Goal: Task Accomplishment & Management: Manage account settings

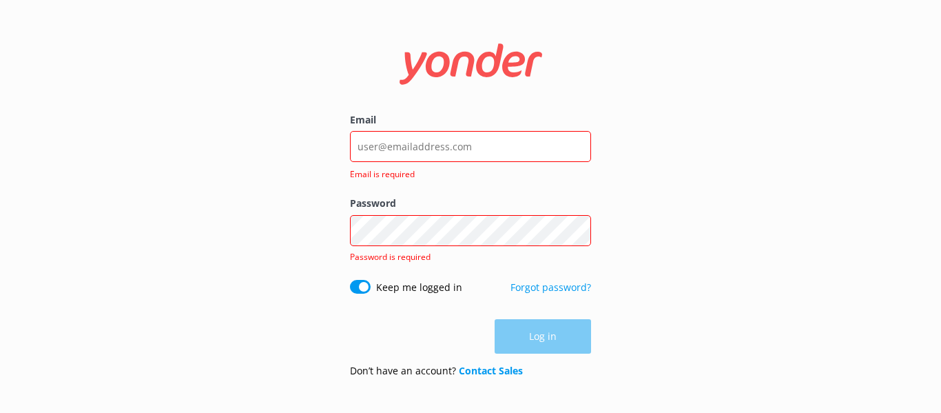
click at [385, 147] on input "Email" at bounding box center [470, 146] width 241 height 31
type input "eryka@safarijeeptours.com"
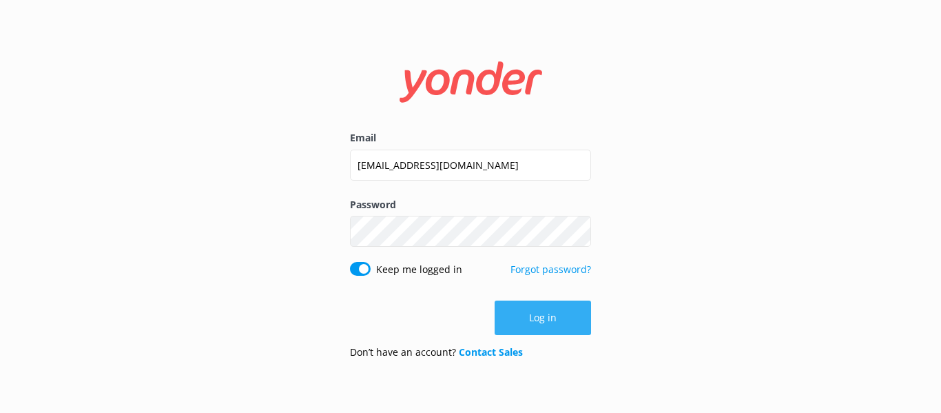
click at [547, 323] on button "Log in" at bounding box center [543, 317] width 96 height 34
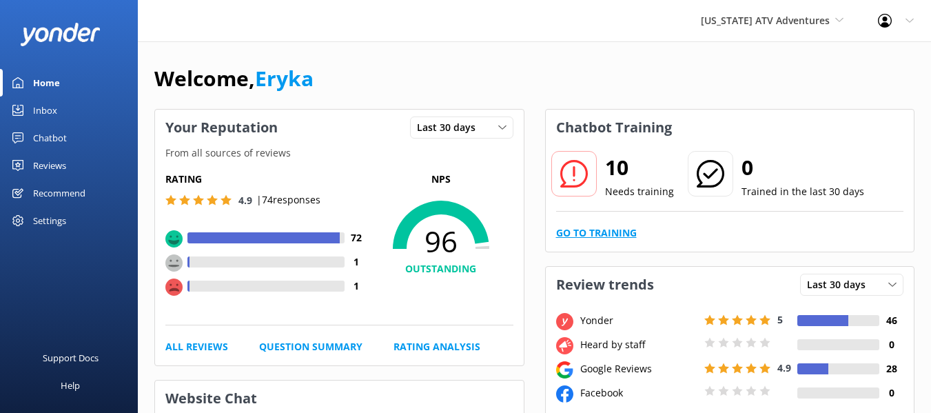
click at [612, 234] on link "Go to Training" at bounding box center [596, 232] width 81 height 15
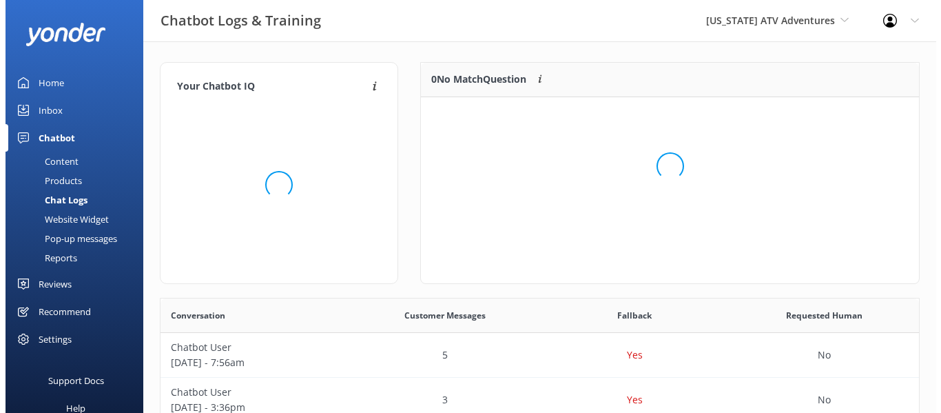
scroll to position [163, 487]
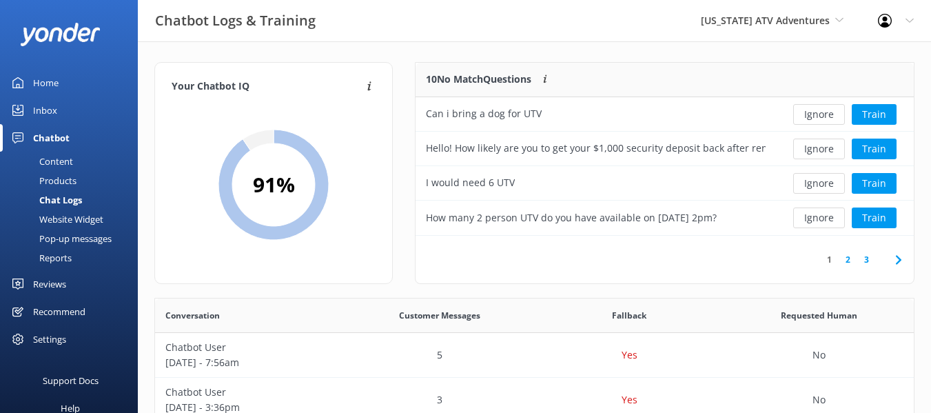
click at [717, 18] on div "Arizona ATV Adventures Arizona Safari Jeep Tours Arizona ATV Adventures Sedona …" at bounding box center [772, 20] width 177 height 41
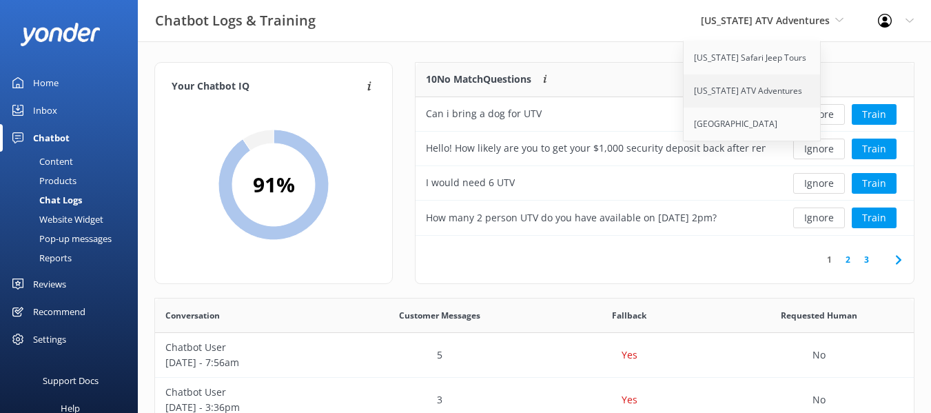
click at [752, 81] on link "[US_STATE] ATV Adventures" at bounding box center [753, 90] width 138 height 33
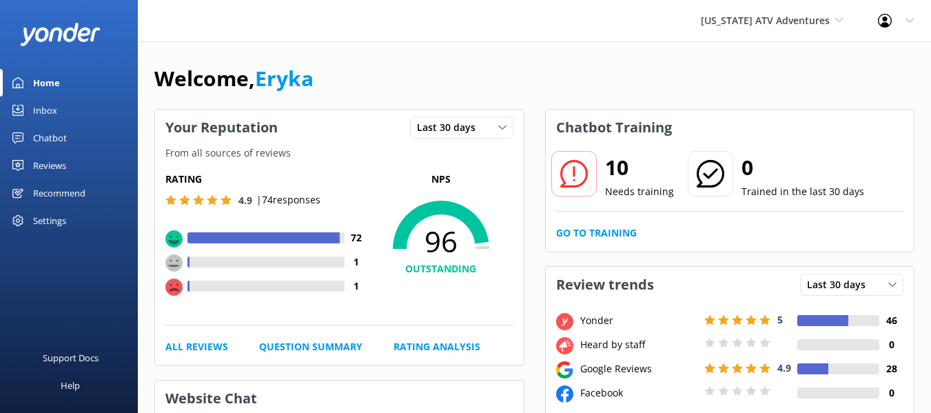
click at [548, 70] on div "Welcome, Eryka" at bounding box center [534, 85] width 760 height 47
click at [48, 165] on div "Reviews" at bounding box center [49, 166] width 33 height 28
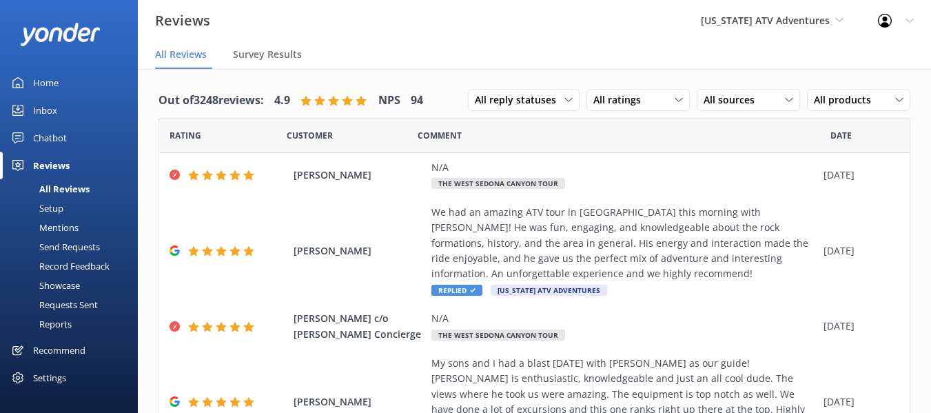
click at [61, 227] on div "Mentions" at bounding box center [43, 227] width 70 height 19
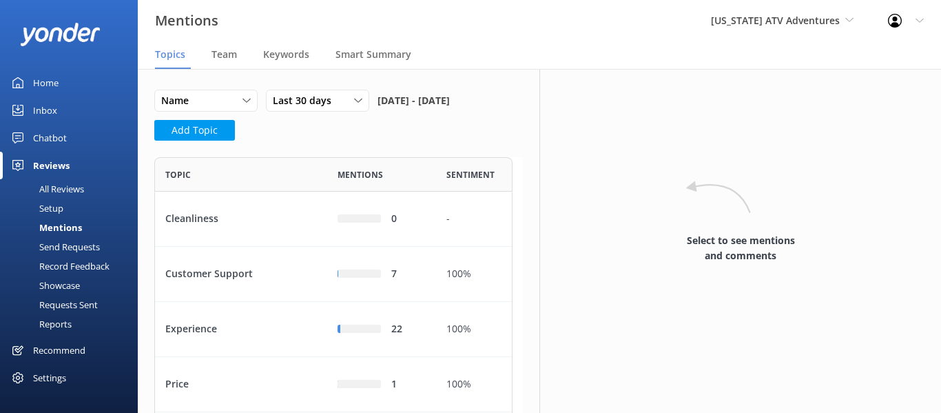
scroll to position [300, 348]
click at [232, 54] on span "Team" at bounding box center [224, 55] width 25 height 14
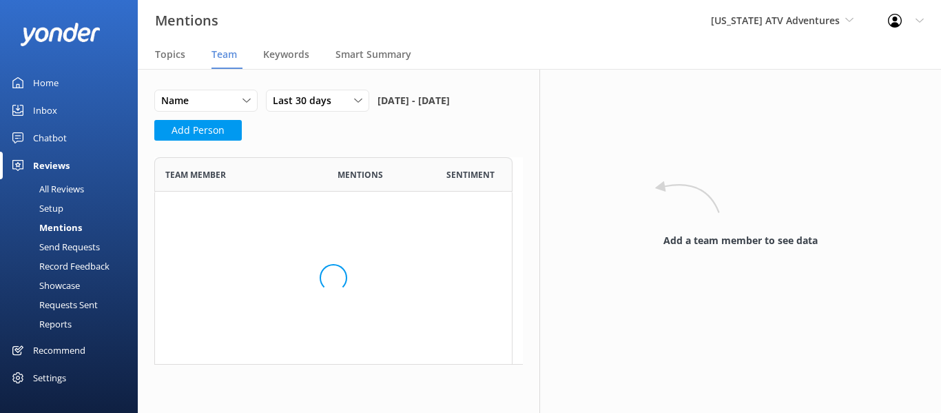
scroll to position [686, 348]
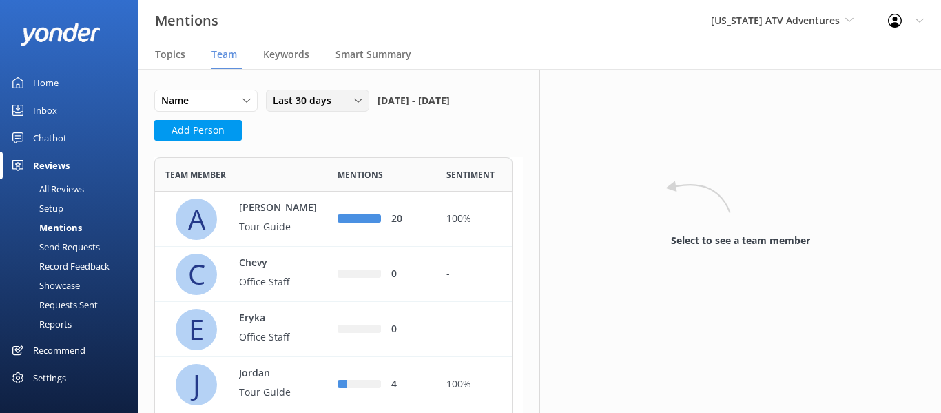
click at [315, 95] on span "Last 30 days" at bounding box center [306, 100] width 67 height 15
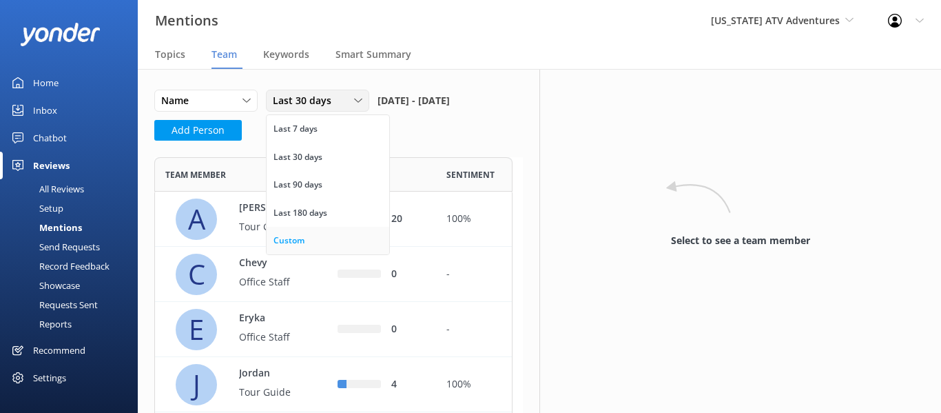
click at [327, 234] on link "Custom" at bounding box center [328, 241] width 123 height 28
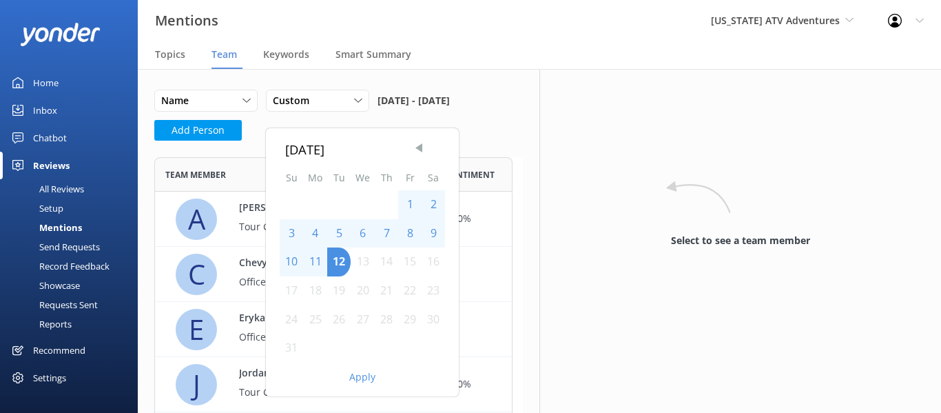
click at [422, 149] on span "Previous Month" at bounding box center [419, 148] width 14 height 14
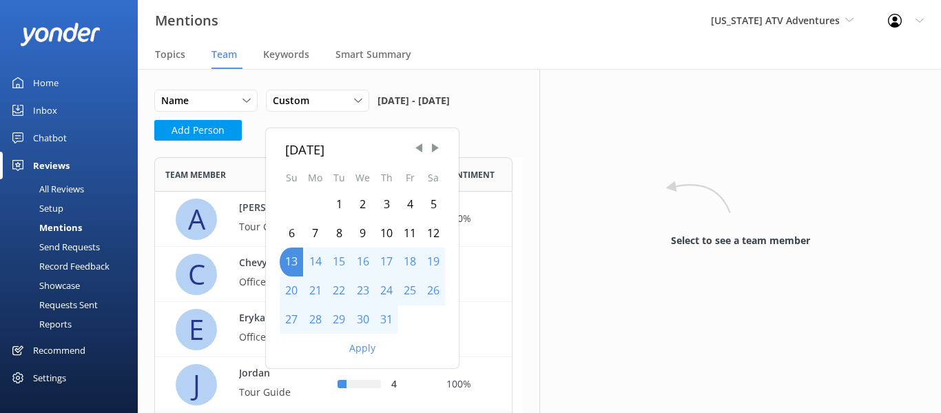
click at [339, 195] on div "1" at bounding box center [338, 204] width 23 height 29
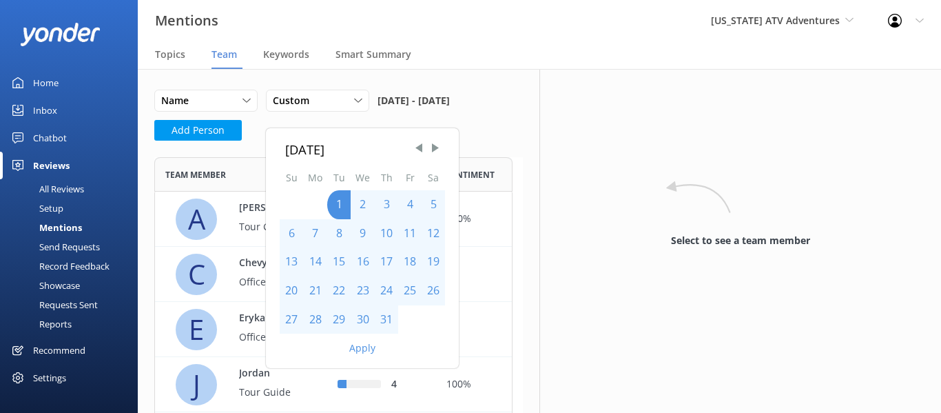
click at [394, 320] on div "31" at bounding box center [386, 319] width 23 height 29
click at [363, 345] on button "Apply" at bounding box center [362, 348] width 26 height 10
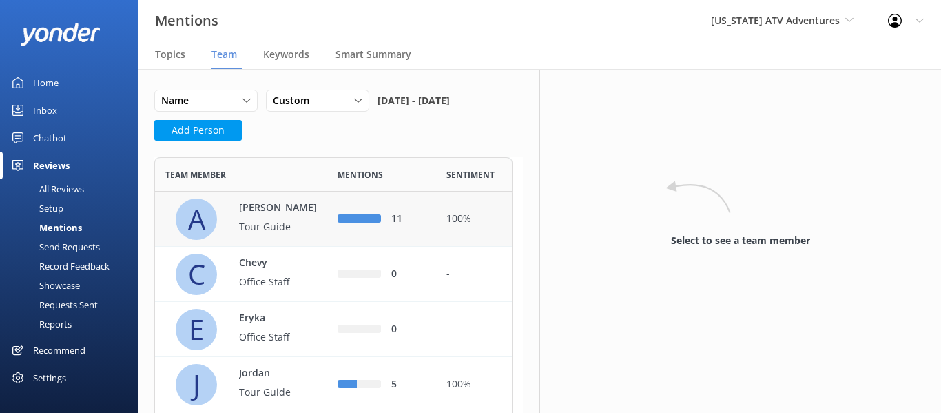
click at [246, 214] on p "[PERSON_NAME]" at bounding box center [284, 208] width 90 height 15
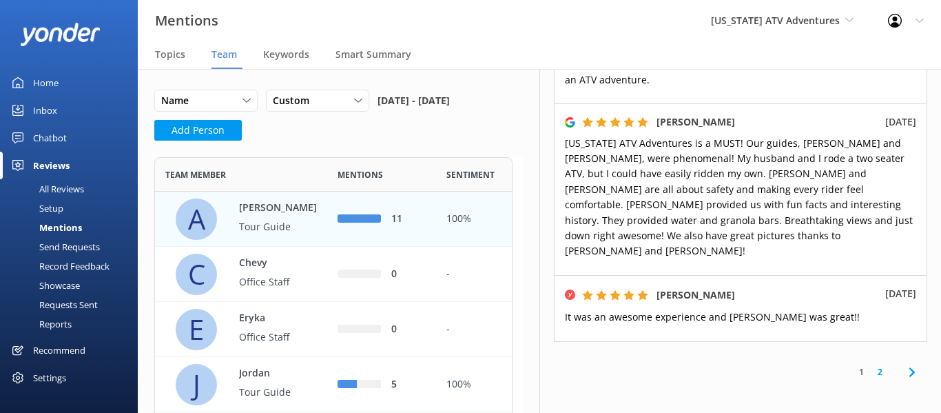
scroll to position [1044, 0]
click at [873, 364] on link "2" at bounding box center [880, 370] width 19 height 13
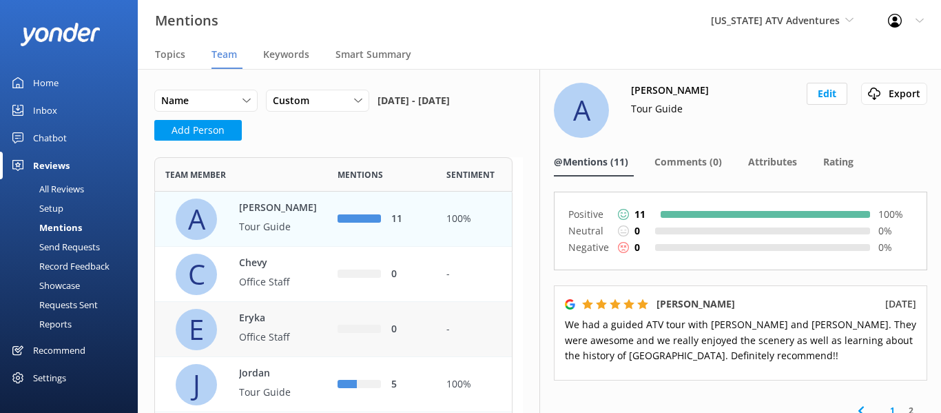
scroll to position [17, 0]
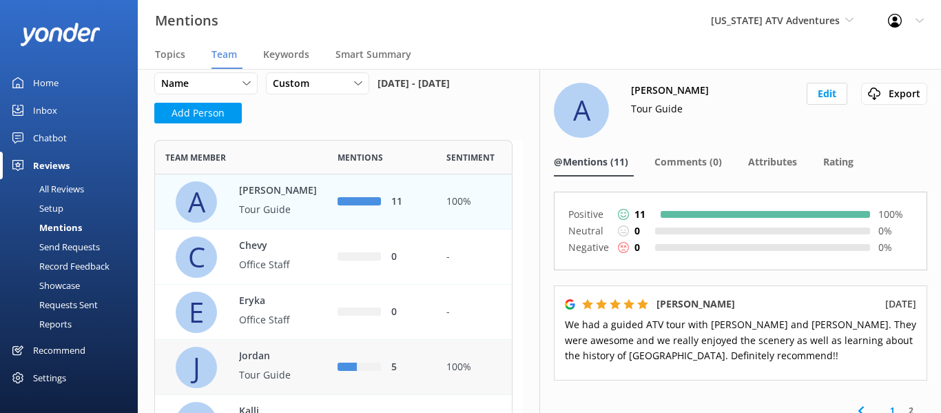
click at [311, 354] on p "Jordan" at bounding box center [284, 356] width 90 height 15
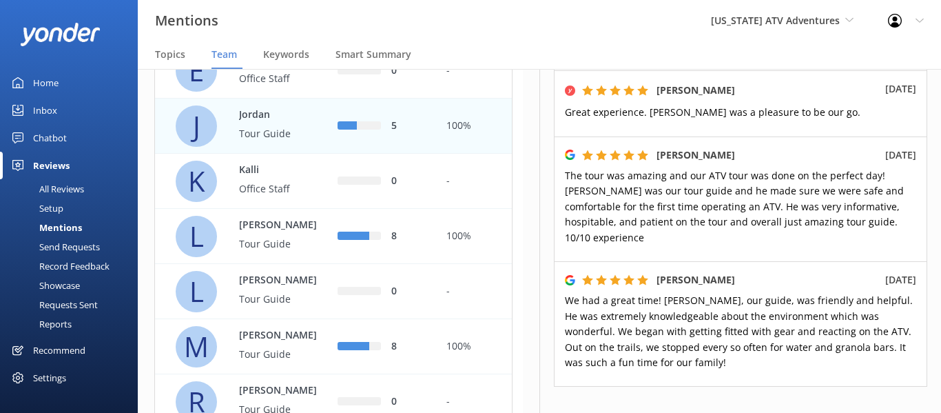
scroll to position [276, 0]
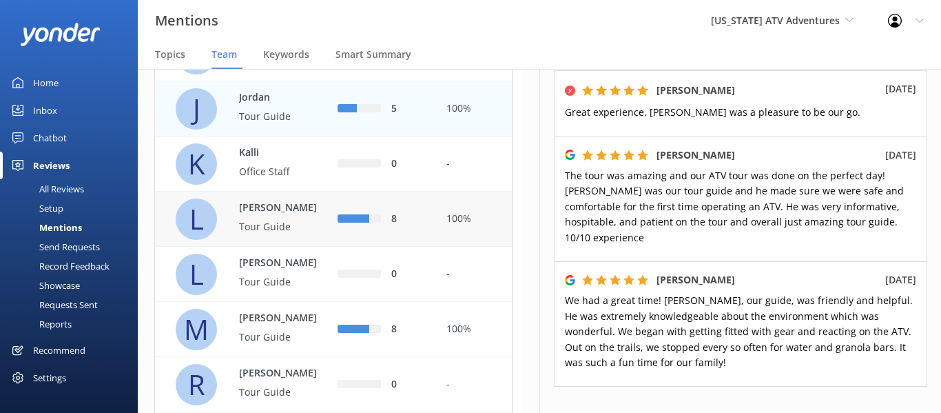
click at [281, 229] on p "Tour Guide" at bounding box center [284, 226] width 90 height 15
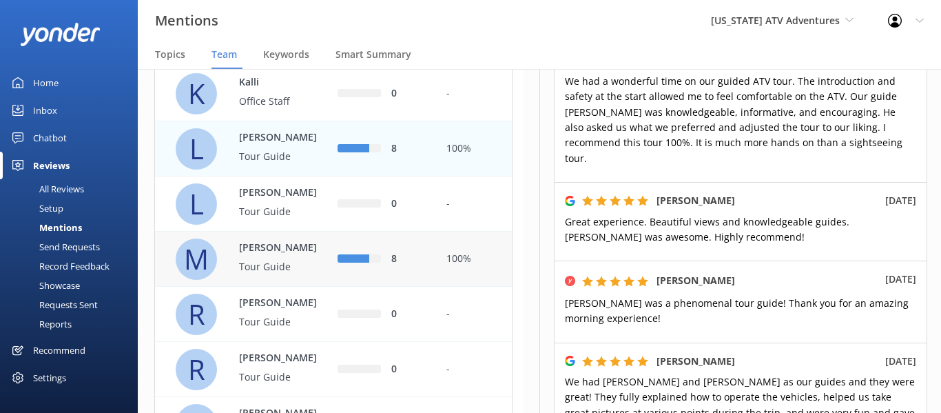
scroll to position [413, 0]
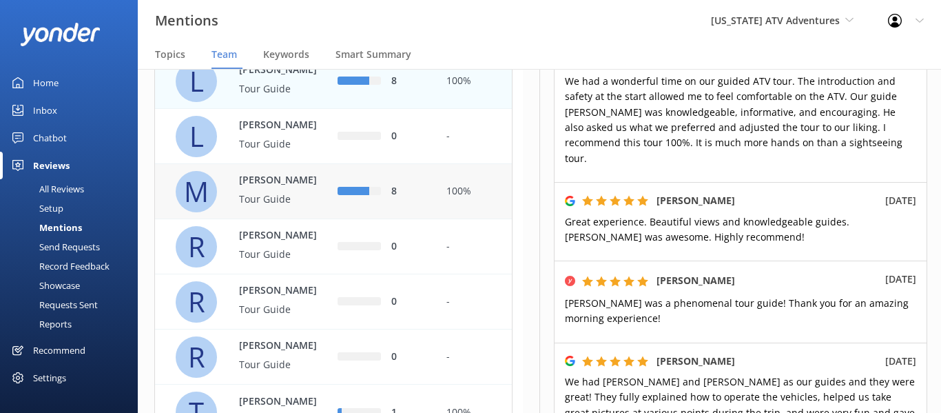
click at [252, 193] on p "Tour Guide" at bounding box center [284, 199] width 90 height 15
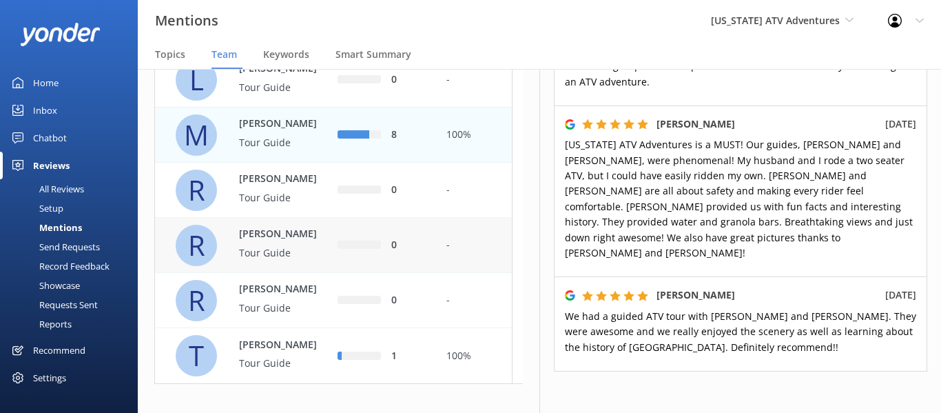
scroll to position [482, 0]
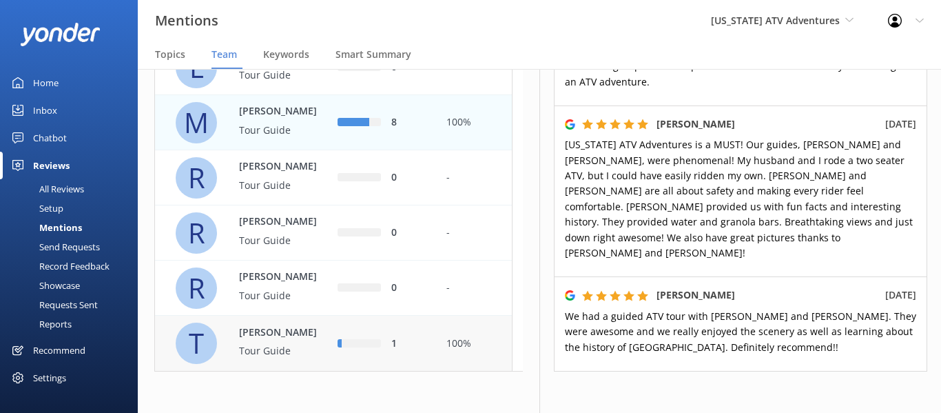
click at [267, 347] on p "Tour Guide" at bounding box center [284, 350] width 90 height 15
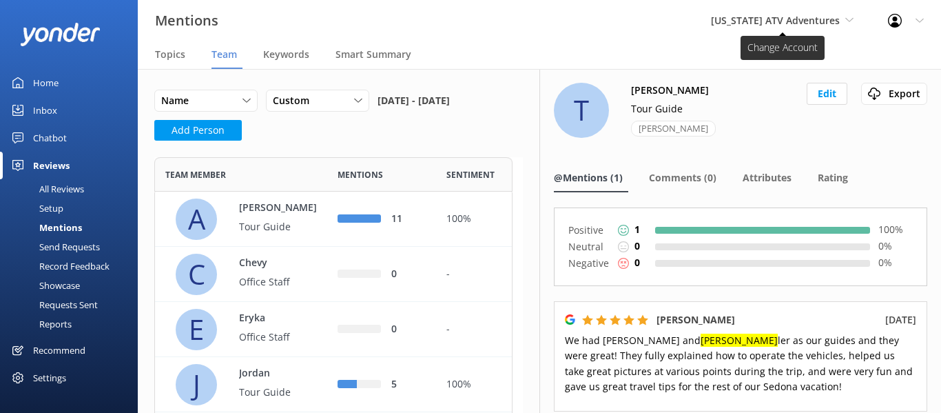
click at [777, 21] on span "[US_STATE] ATV Adventures" at bounding box center [775, 20] width 129 height 13
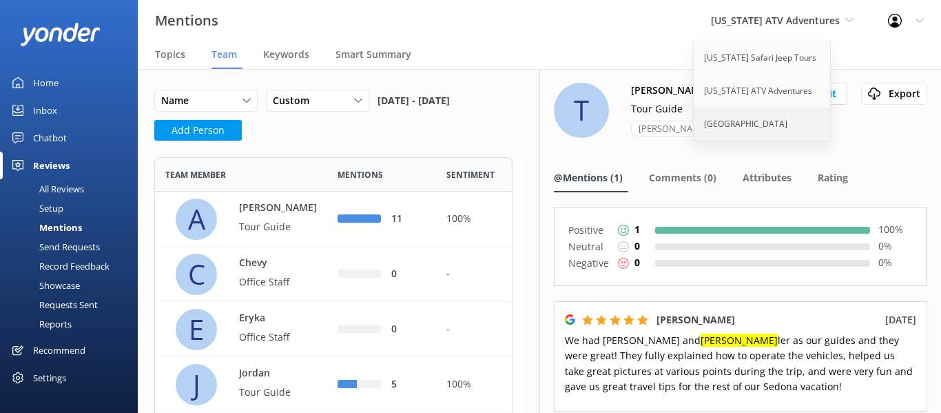
click at [759, 120] on link "[GEOGRAPHIC_DATA]" at bounding box center [763, 124] width 138 height 33
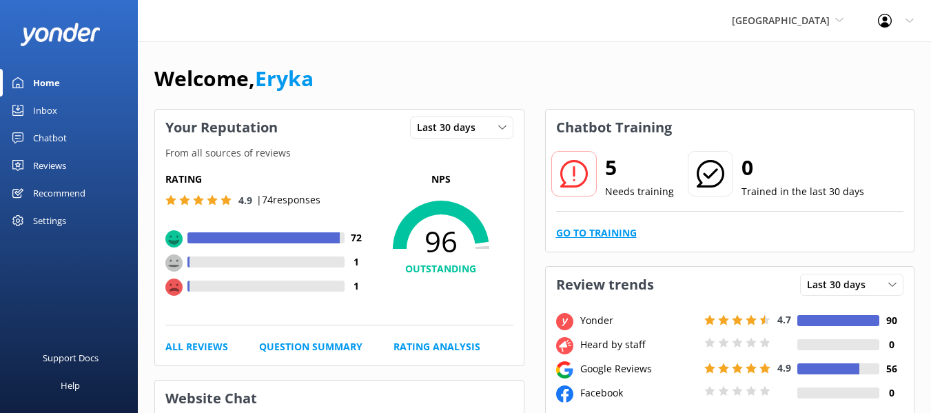
click at [602, 237] on link "Go to Training" at bounding box center [596, 232] width 81 height 15
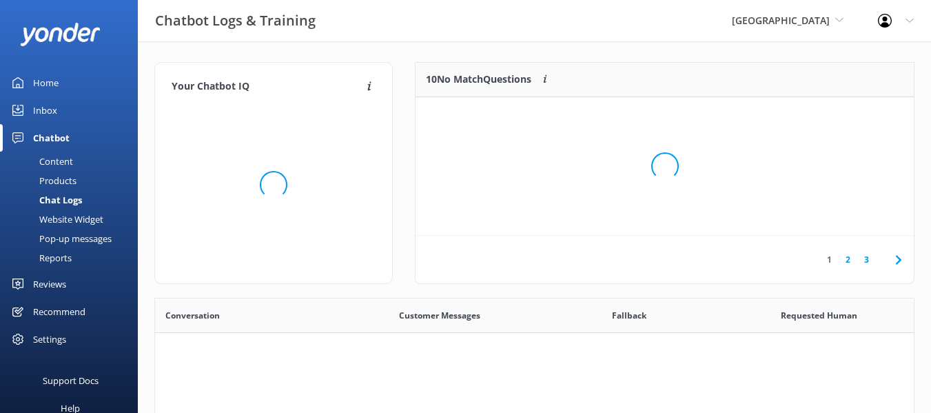
scroll to position [473, 748]
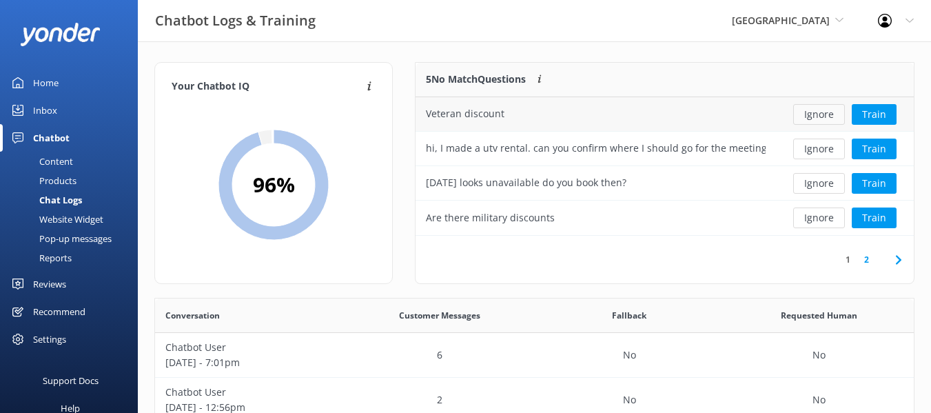
click at [815, 113] on button "Ignore" at bounding box center [819, 114] width 52 height 21
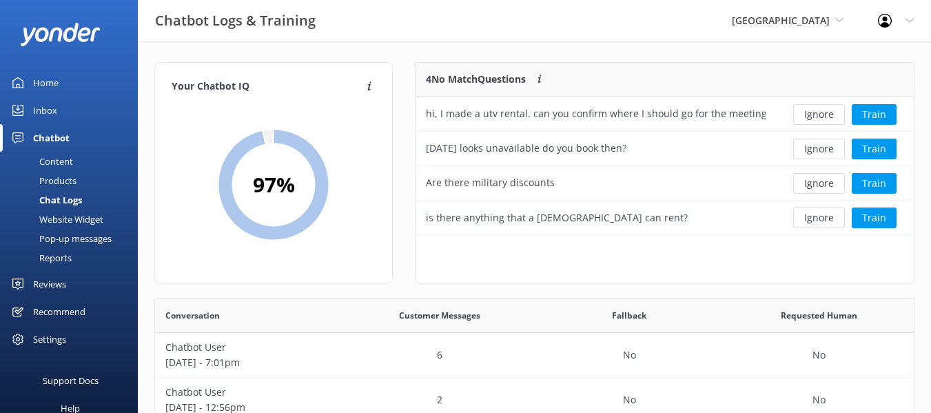
click at [815, 113] on button "Ignore" at bounding box center [819, 114] width 52 height 21
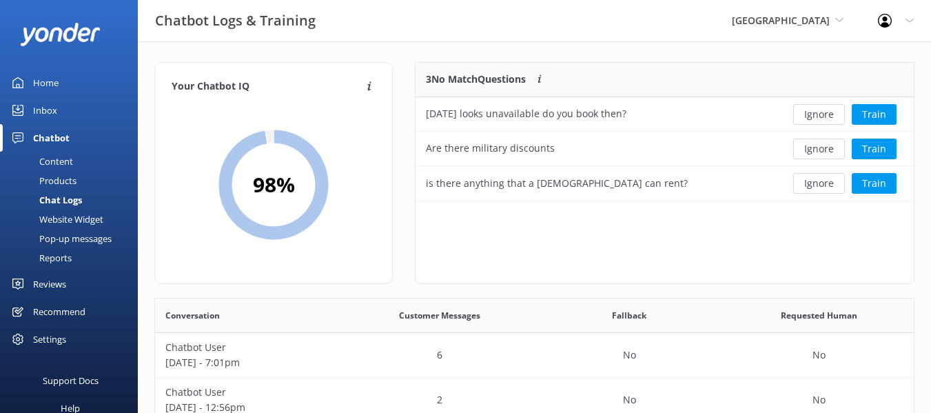
scroll to position [128, 487]
click at [815, 113] on button "Ignore" at bounding box center [819, 114] width 52 height 21
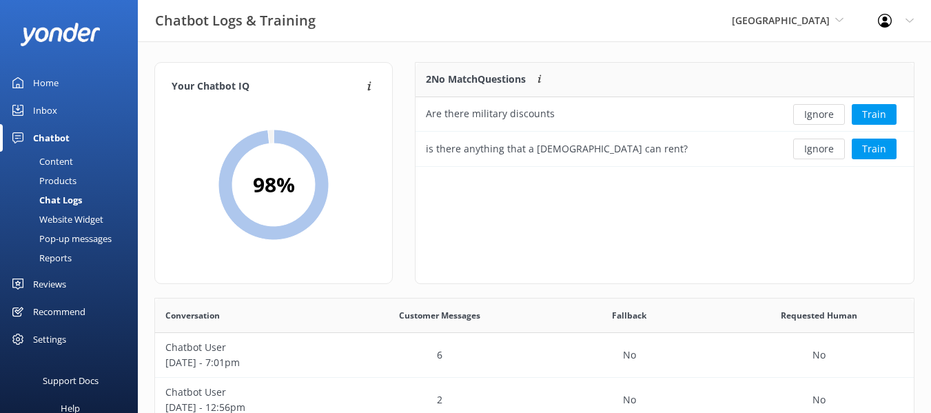
scroll to position [94, 487]
click at [815, 113] on button "Ignore" at bounding box center [819, 114] width 52 height 21
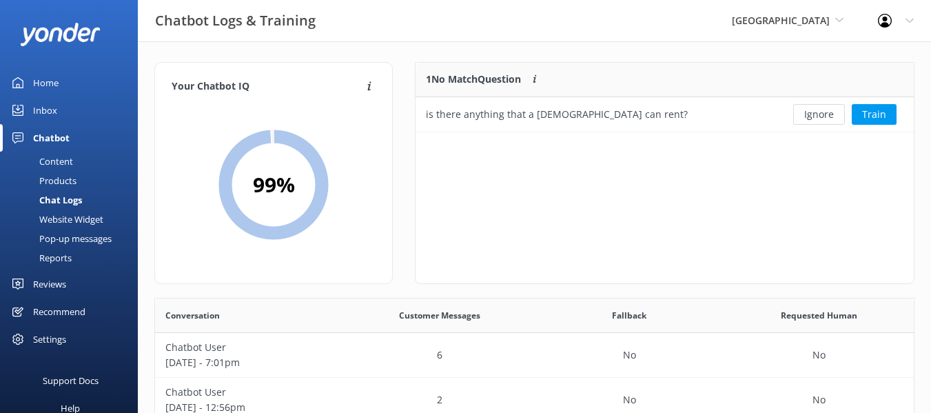
scroll to position [59, 487]
click at [815, 113] on button "Ignore" at bounding box center [819, 114] width 52 height 21
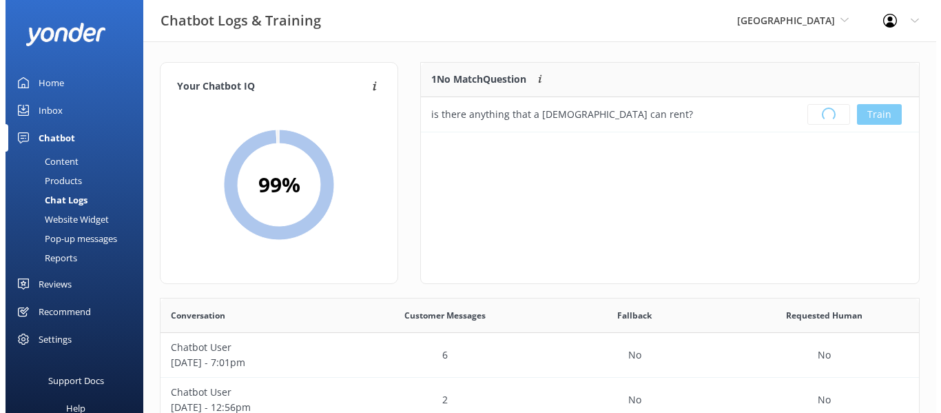
scroll to position [162, 487]
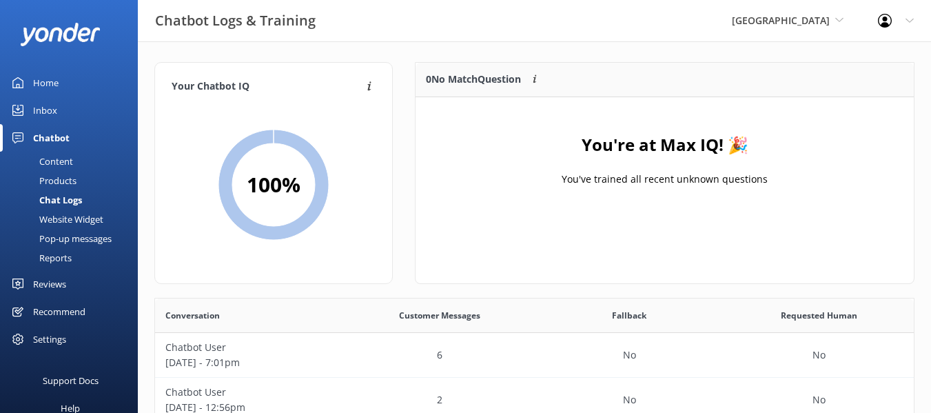
click at [40, 280] on div "Reviews" at bounding box center [49, 284] width 33 height 28
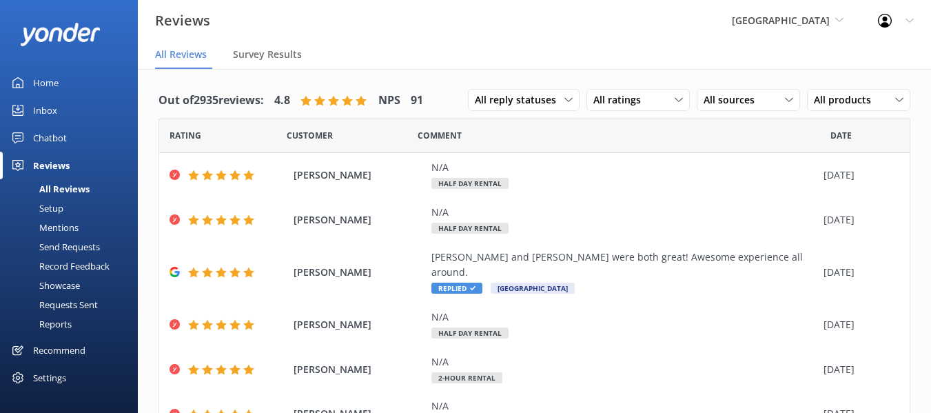
click at [73, 229] on div "Mentions" at bounding box center [43, 227] width 70 height 19
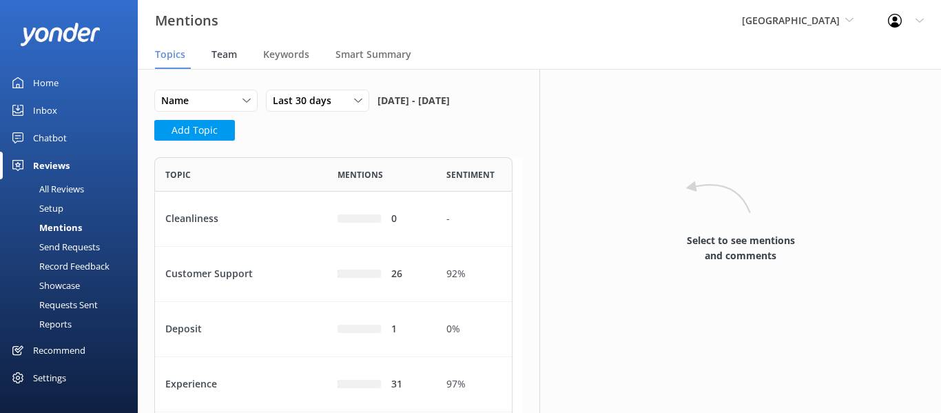
scroll to position [356, 348]
click at [209, 52] on nav "Topics Team Keywords Smart Summary" at bounding box center [539, 55] width 803 height 28
click at [223, 53] on span "Team" at bounding box center [224, 55] width 25 height 14
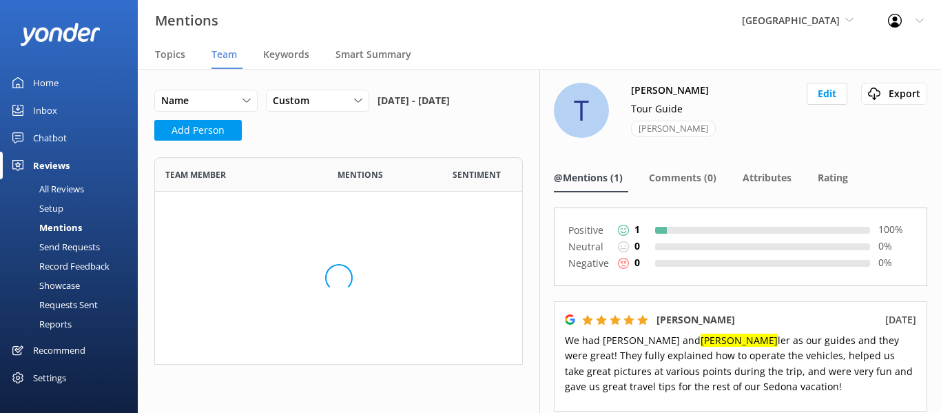
scroll to position [197, 358]
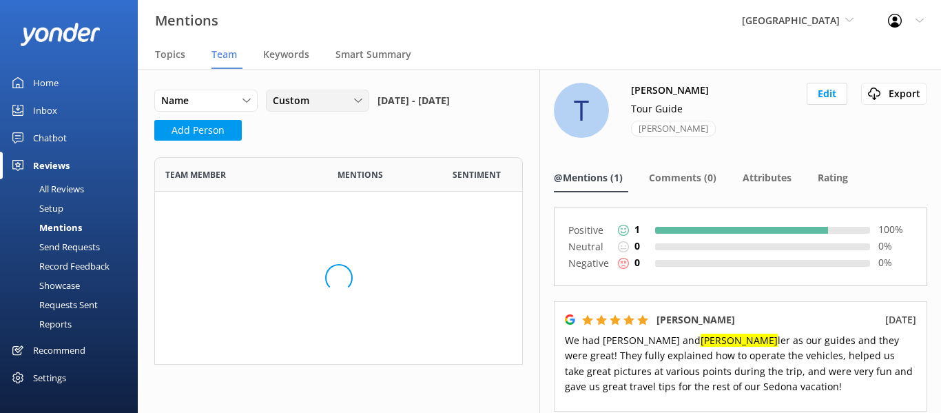
click at [322, 99] on div "Custom" at bounding box center [317, 100] width 96 height 15
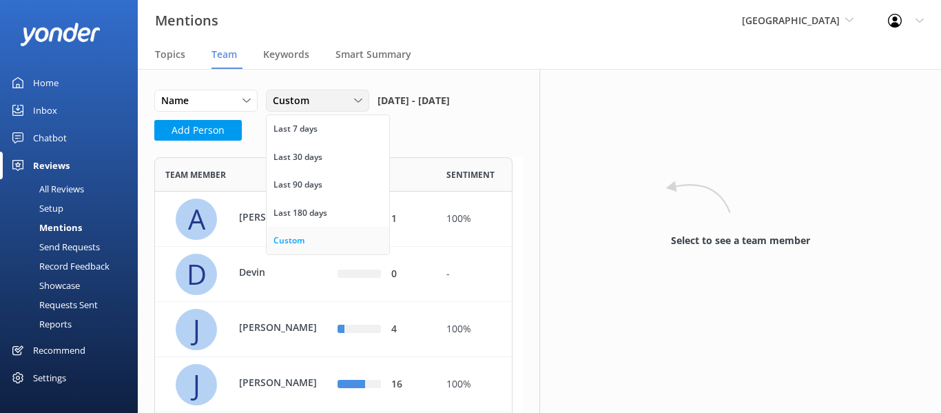
click at [318, 246] on link "Custom" at bounding box center [328, 241] width 123 height 28
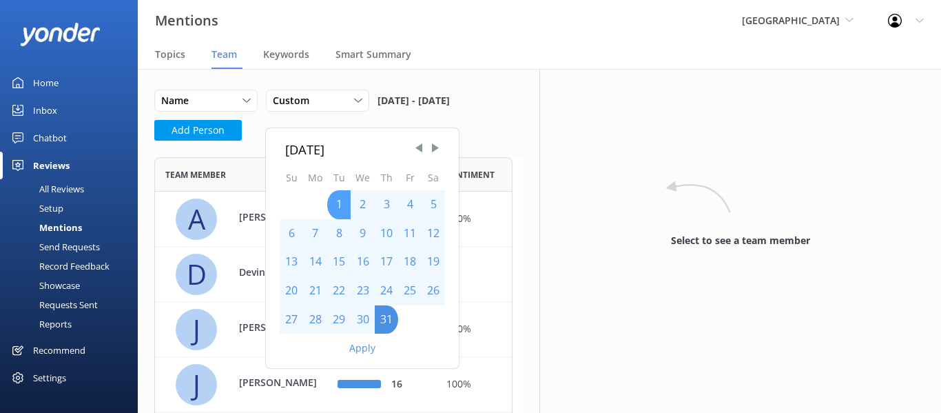
click at [338, 200] on div "1" at bounding box center [338, 204] width 23 height 29
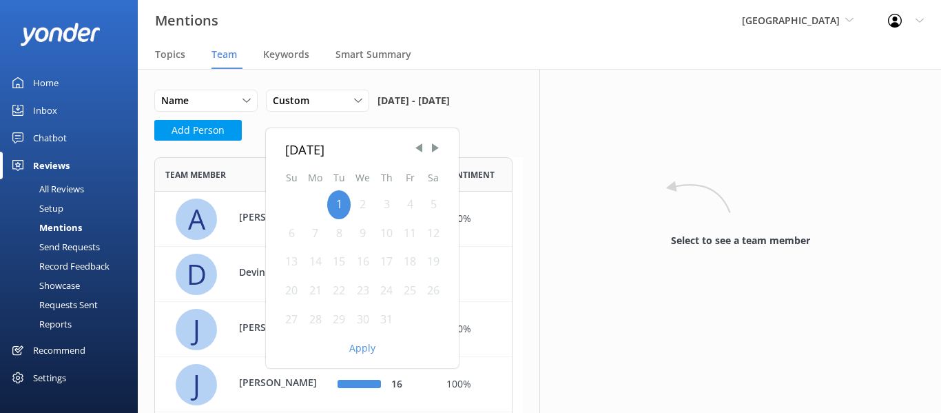
click at [385, 321] on div "31" at bounding box center [386, 319] width 23 height 29
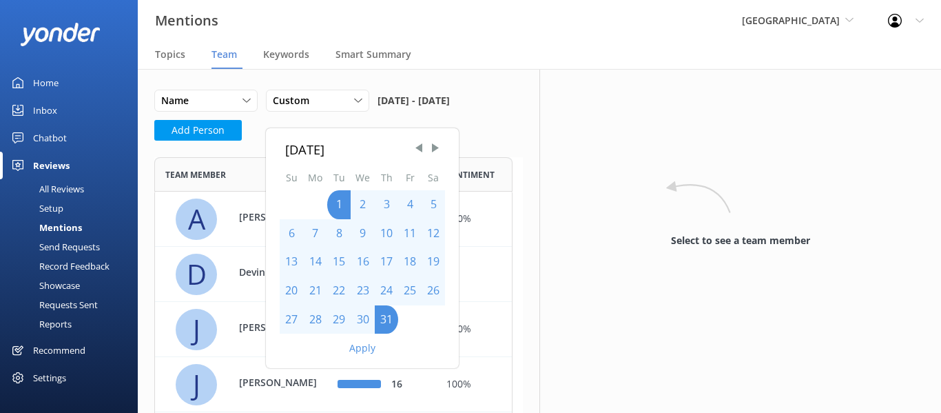
click at [359, 343] on button "Apply" at bounding box center [362, 348] width 26 height 10
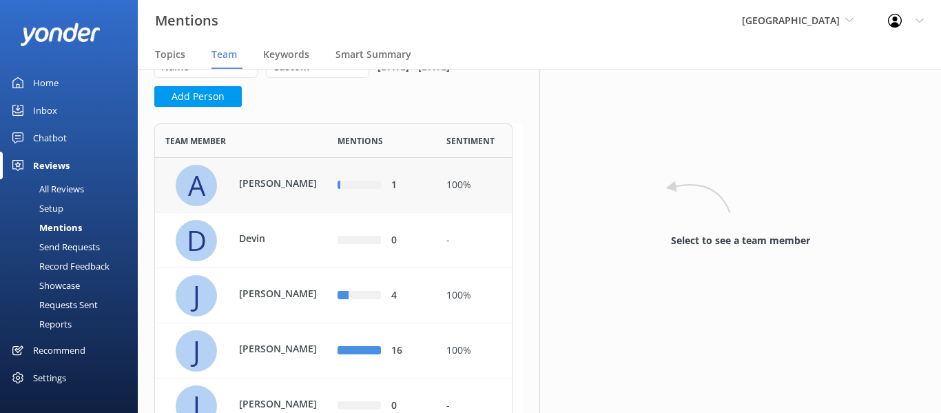
scroll to position [34, 0]
click at [255, 177] on p "[PERSON_NAME]" at bounding box center [284, 182] width 90 height 15
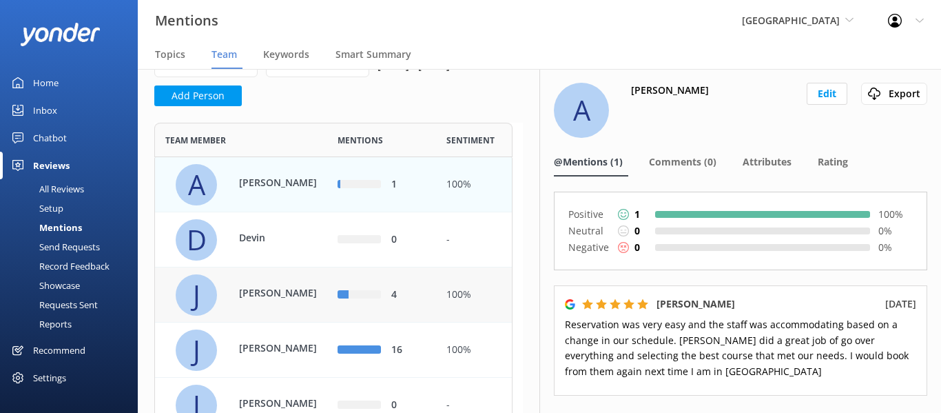
click at [271, 298] on p "[PERSON_NAME]" at bounding box center [284, 292] width 90 height 15
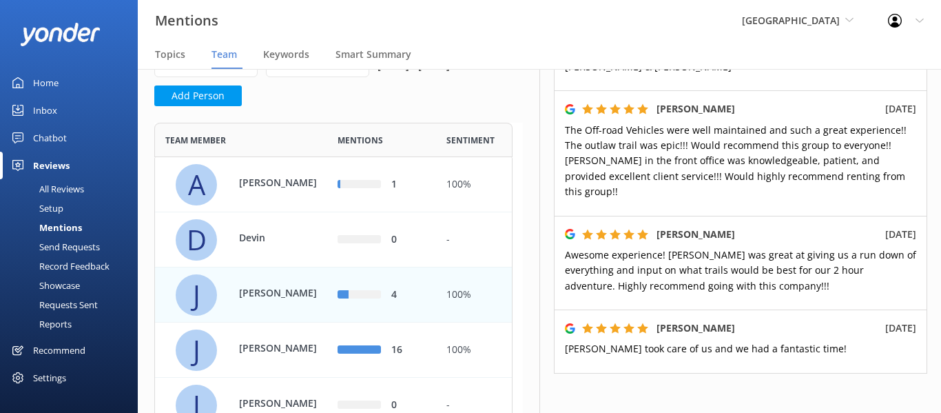
scroll to position [276, 0]
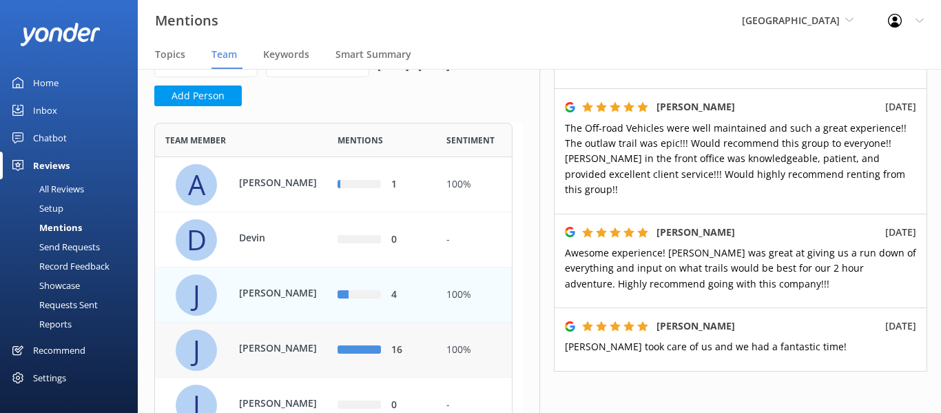
click at [265, 357] on div "[PERSON_NAME]" at bounding box center [276, 349] width 103 height 19
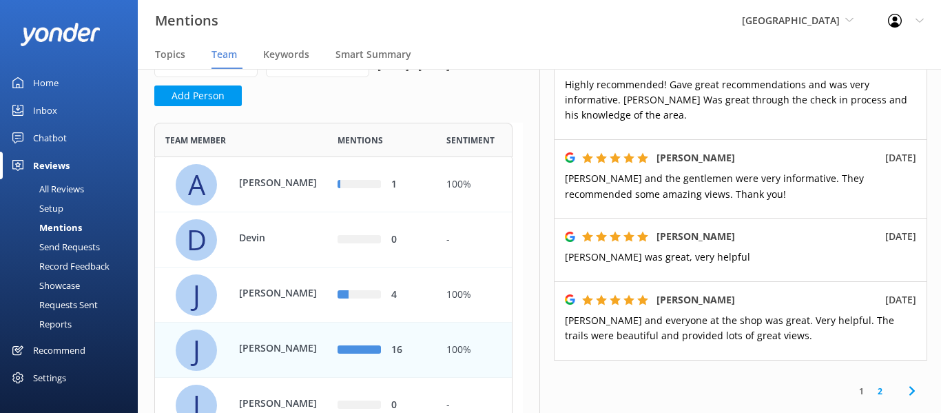
scroll to position [861, 0]
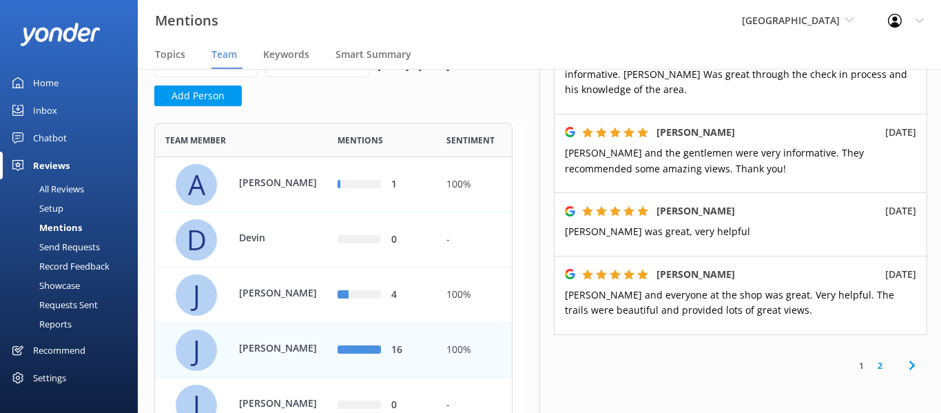
click at [871, 359] on link "2" at bounding box center [880, 365] width 19 height 13
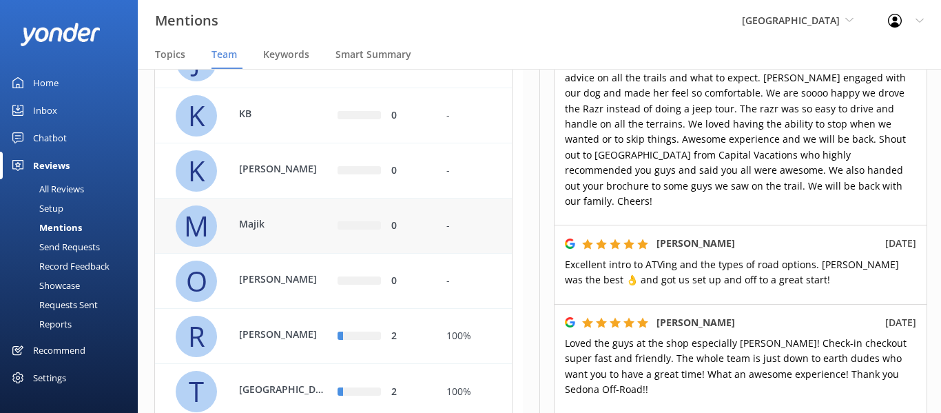
scroll to position [427, 0]
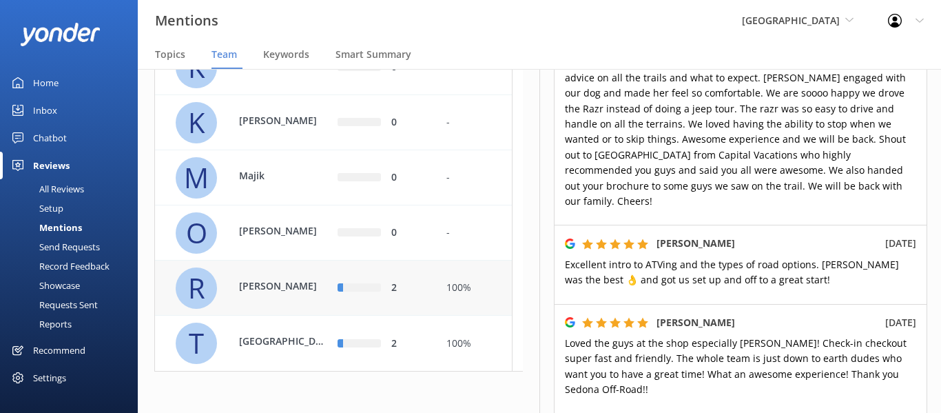
click at [307, 296] on div "[PERSON_NAME]" at bounding box center [276, 287] width 103 height 19
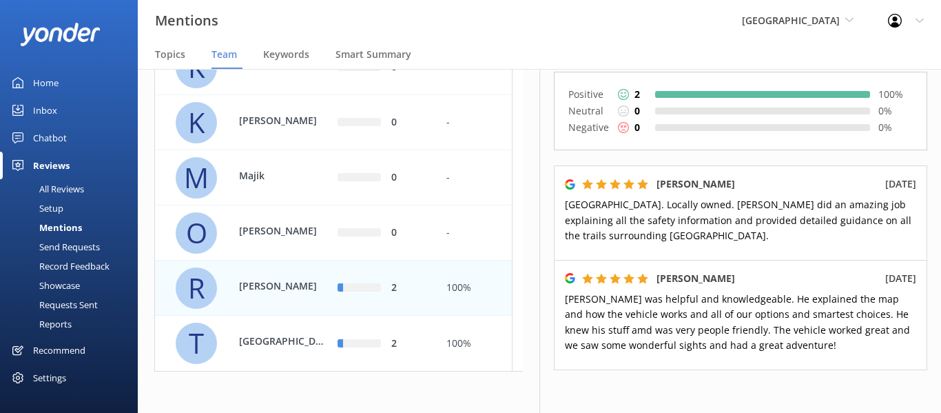
scroll to position [121, 0]
click at [307, 338] on p "[GEOGRAPHIC_DATA]" at bounding box center [284, 341] width 90 height 15
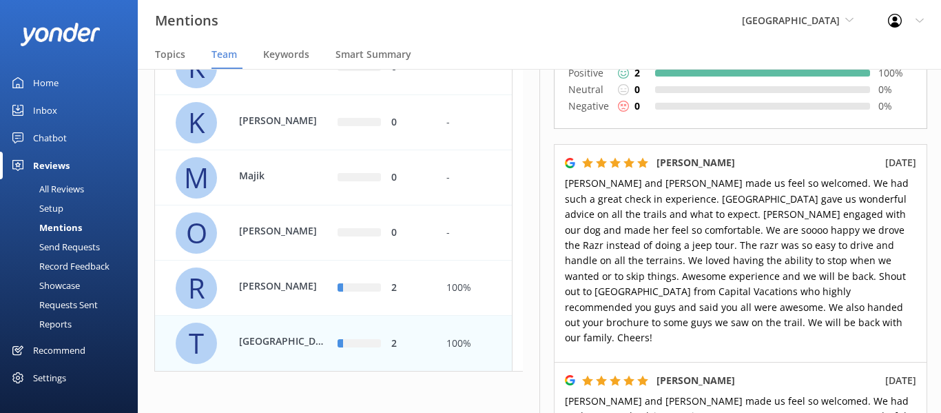
scroll to position [138, 0]
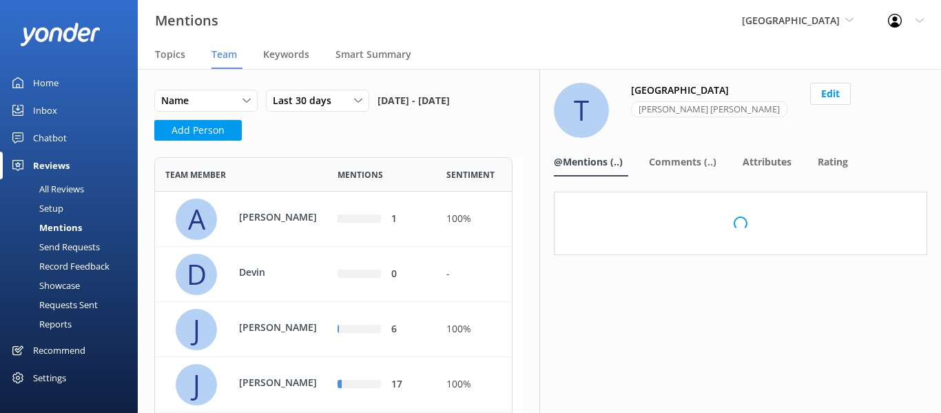
scroll to position [631, 348]
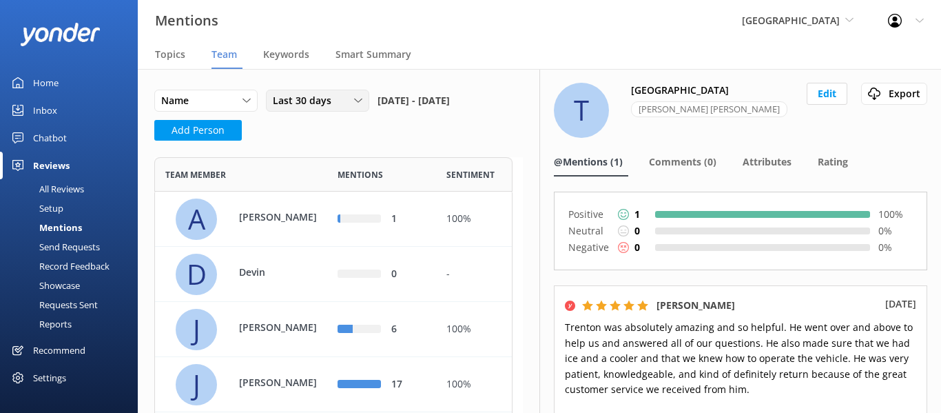
click at [309, 96] on span "Last 30 days" at bounding box center [306, 100] width 67 height 15
click at [311, 234] on link "Custom" at bounding box center [328, 241] width 123 height 28
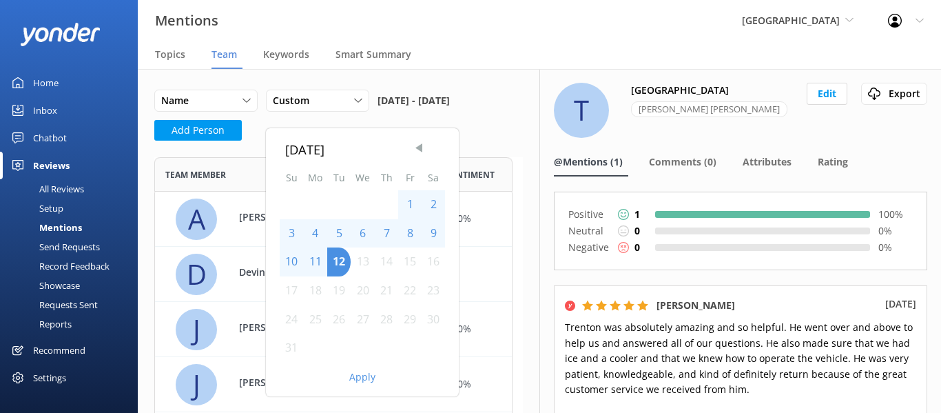
click at [418, 152] on span "Previous Month" at bounding box center [419, 148] width 14 height 14
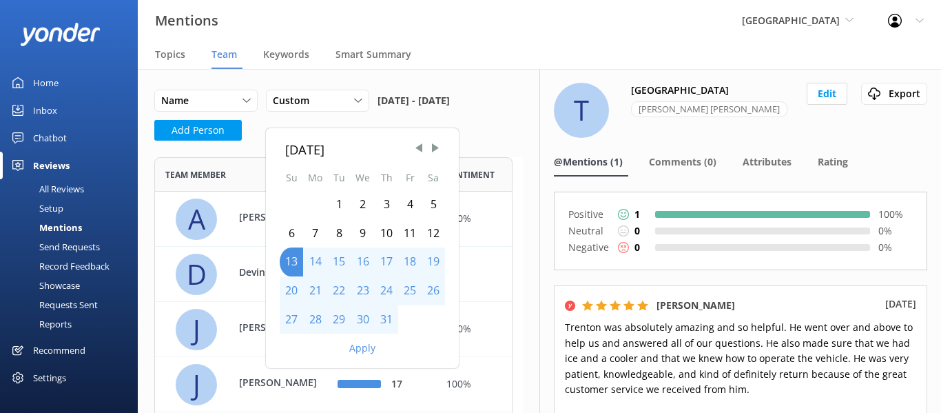
click at [337, 200] on div "1" at bounding box center [338, 204] width 23 height 29
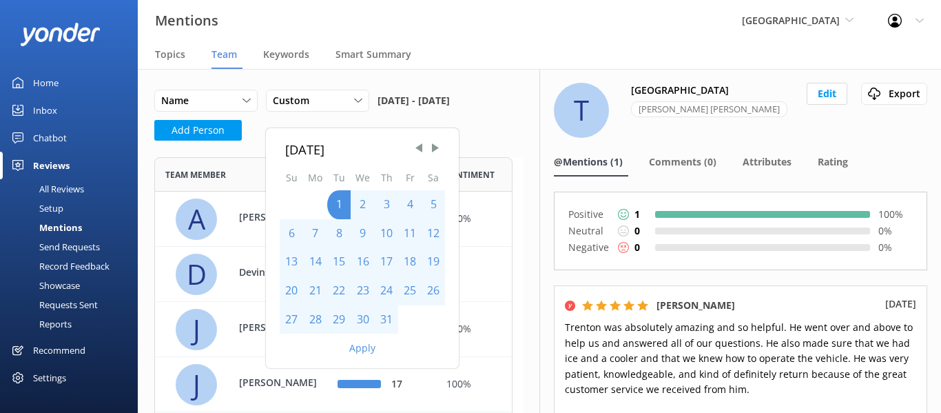
click at [386, 320] on div "31" at bounding box center [386, 319] width 23 height 29
click at [369, 344] on button "Apply" at bounding box center [362, 348] width 26 height 10
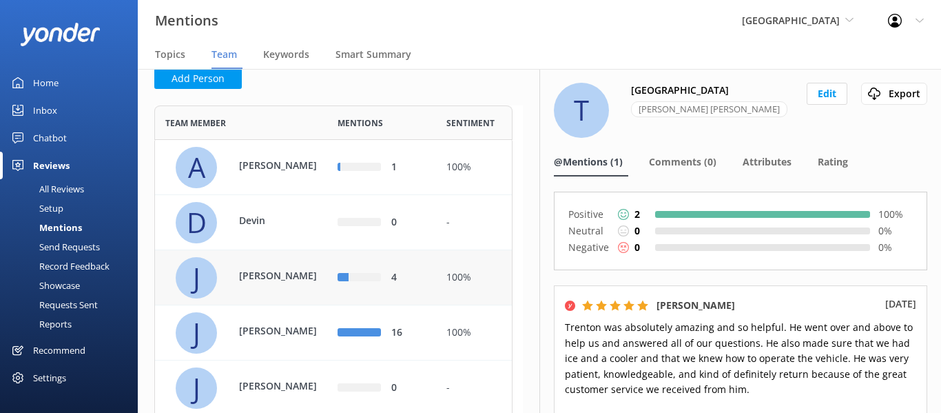
scroll to position [69, 0]
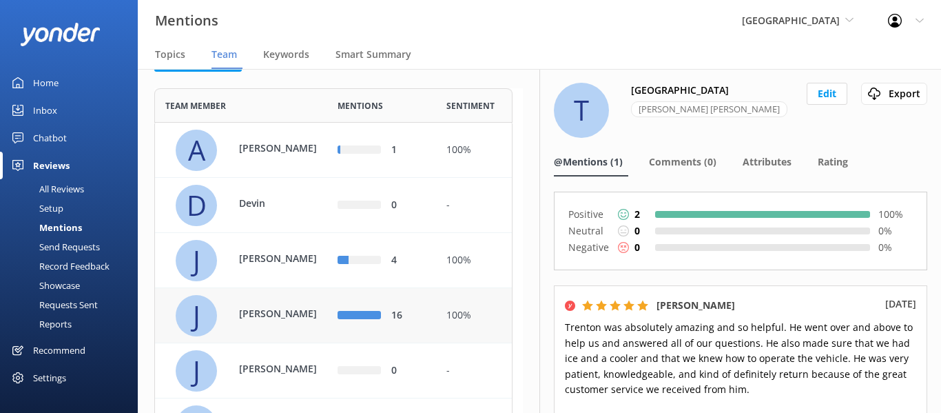
click at [266, 312] on p "[PERSON_NAME]" at bounding box center [284, 313] width 90 height 15
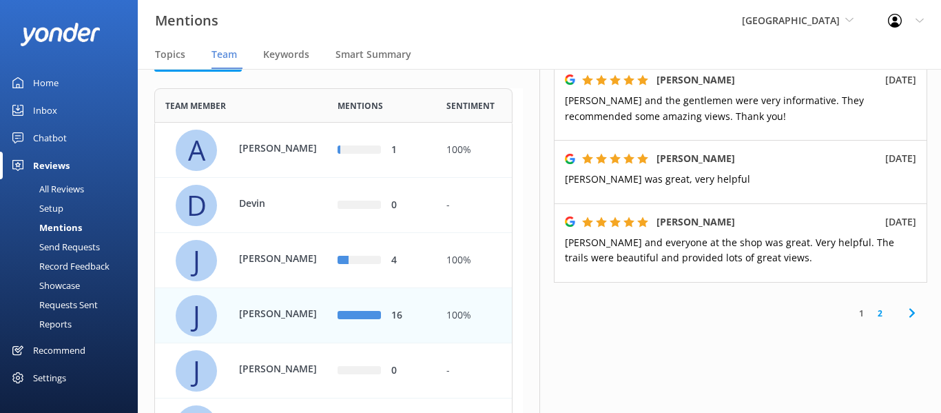
scroll to position [917, 0]
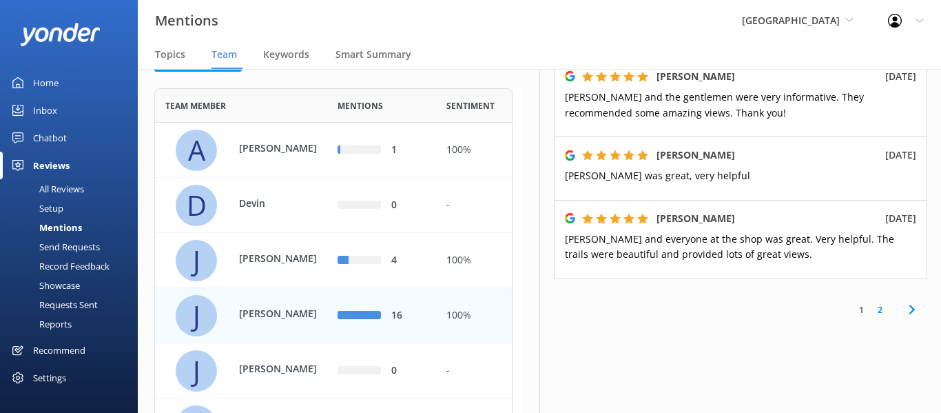
click at [871, 303] on link "2" at bounding box center [880, 309] width 19 height 13
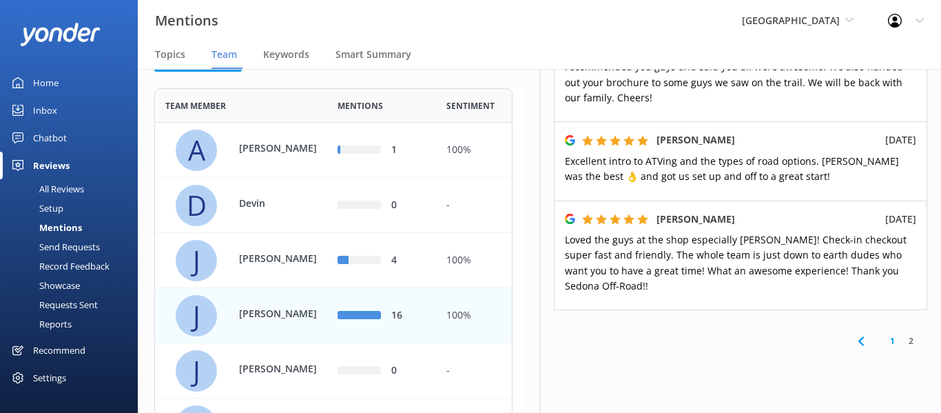
scroll to position [741, 0]
click at [883, 334] on link "1" at bounding box center [892, 340] width 19 height 13
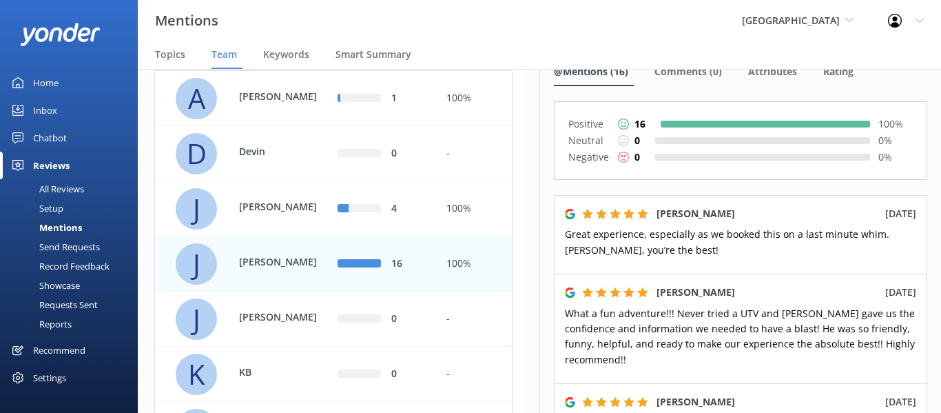
scroll to position [155, 0]
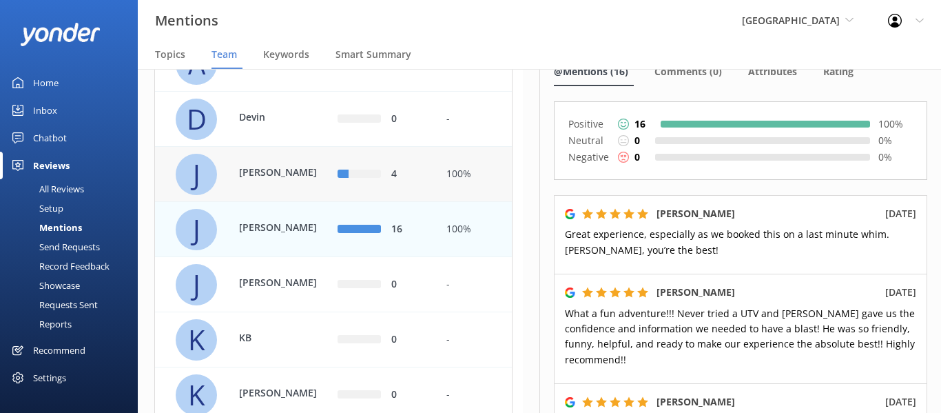
click at [254, 178] on p "[PERSON_NAME]" at bounding box center [284, 172] width 90 height 15
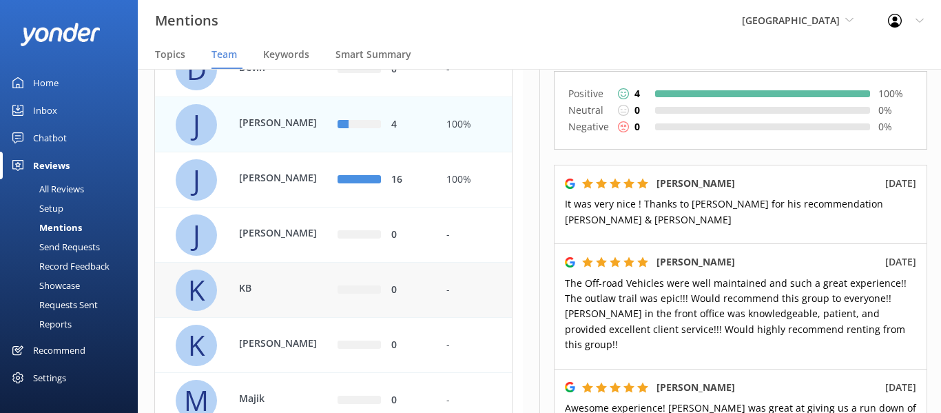
scroll to position [203, 0]
click at [257, 287] on p "KB" at bounding box center [284, 289] width 90 height 15
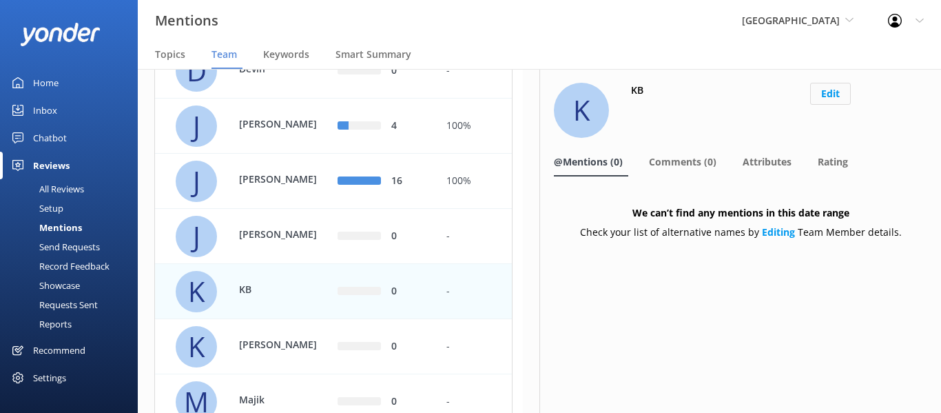
click at [841, 95] on button "Edit" at bounding box center [830, 94] width 41 height 22
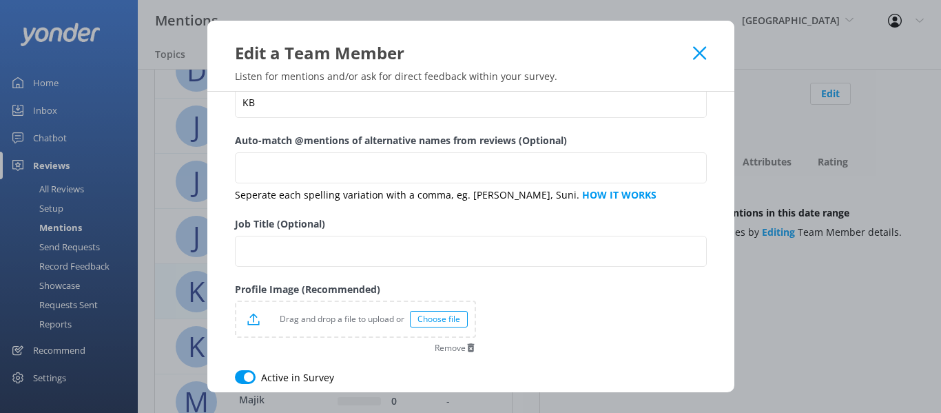
scroll to position [106, 0]
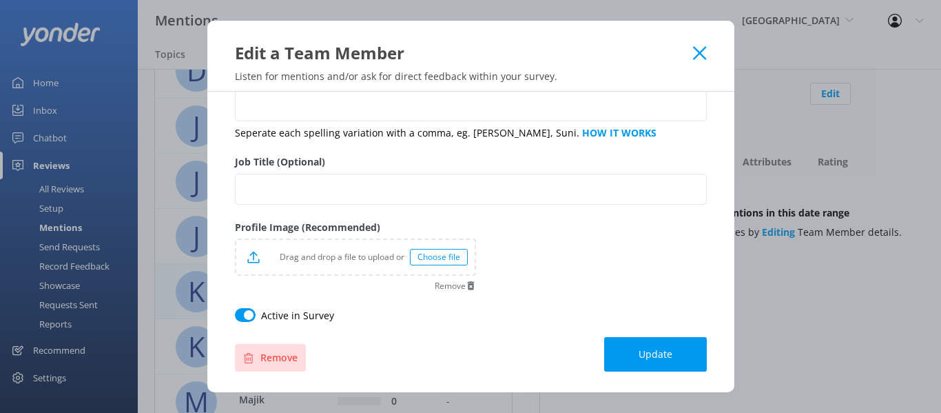
click at [289, 356] on button "Remove" at bounding box center [270, 358] width 71 height 28
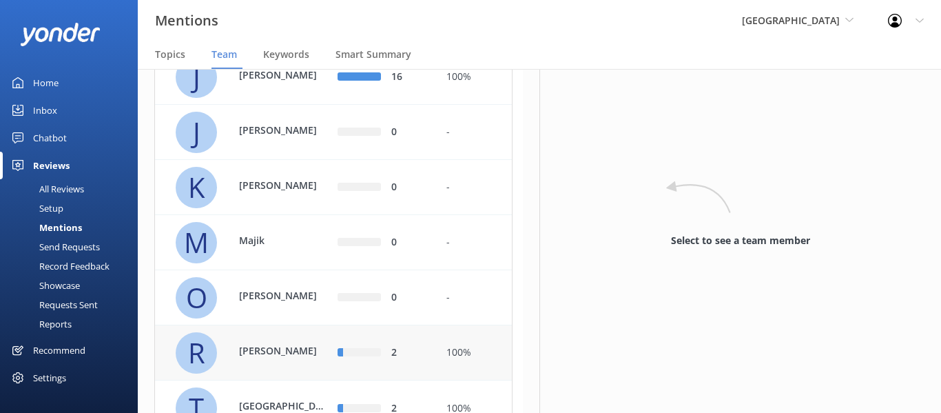
scroll to position [372, 0]
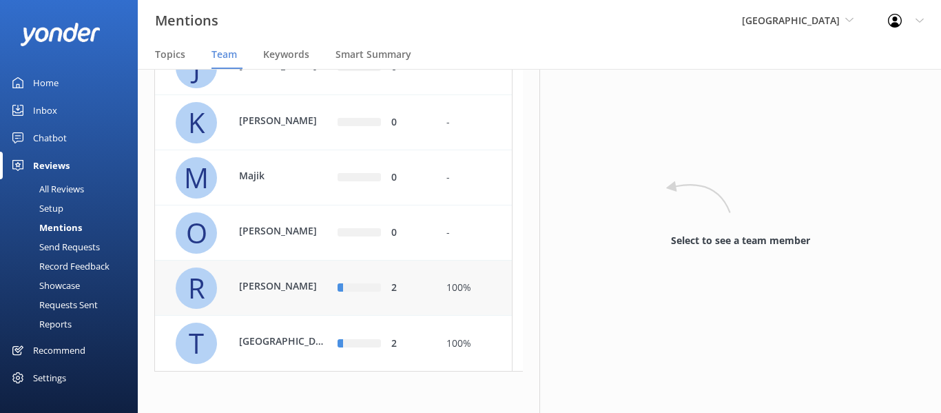
click at [309, 291] on p "[PERSON_NAME]" at bounding box center [284, 285] width 90 height 15
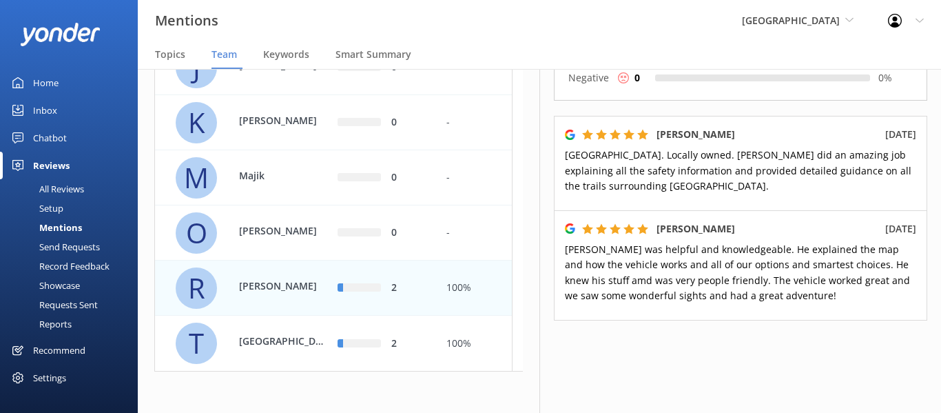
scroll to position [172, 0]
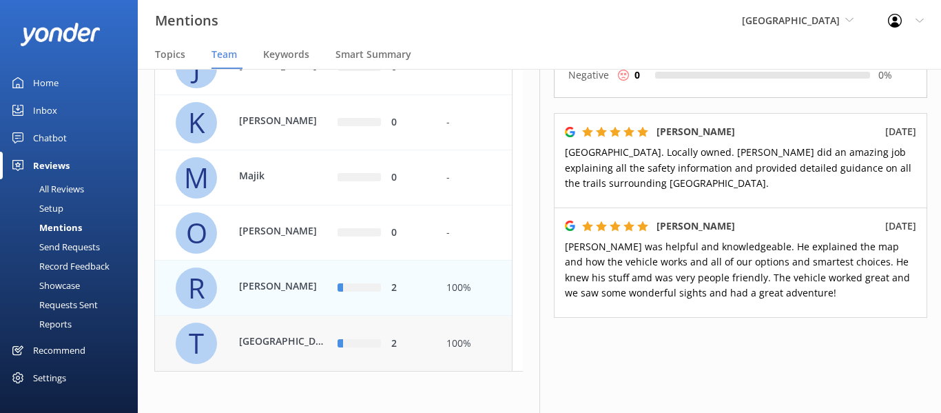
click at [276, 334] on div "T Trenton" at bounding box center [252, 343] width 153 height 41
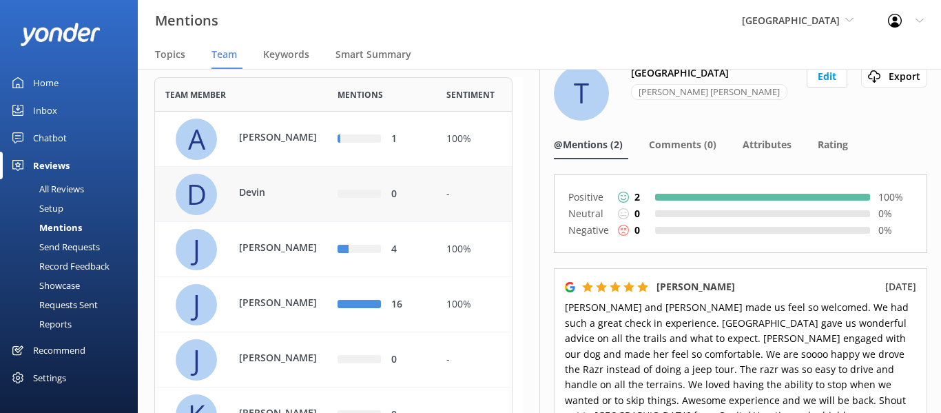
scroll to position [79, 0]
click at [287, 149] on div "[PERSON_NAME]" at bounding box center [276, 139] width 103 height 19
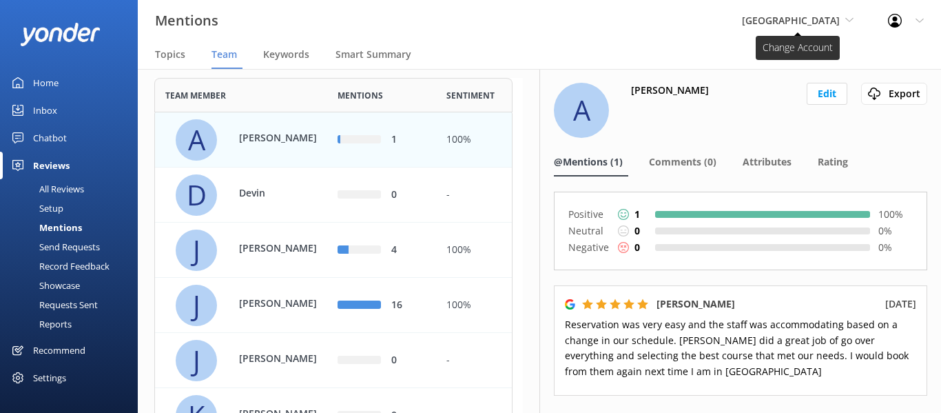
click at [807, 17] on span "[GEOGRAPHIC_DATA]" at bounding box center [791, 20] width 98 height 13
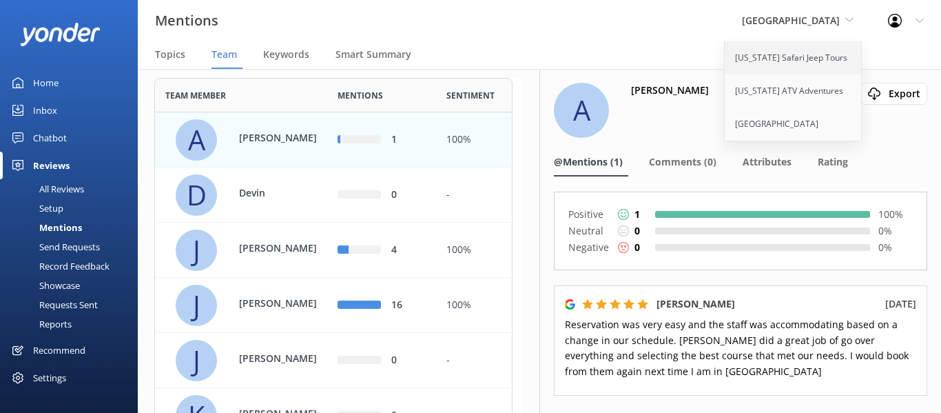
click at [748, 62] on link "[US_STATE] Safari Jeep Tours" at bounding box center [794, 57] width 138 height 33
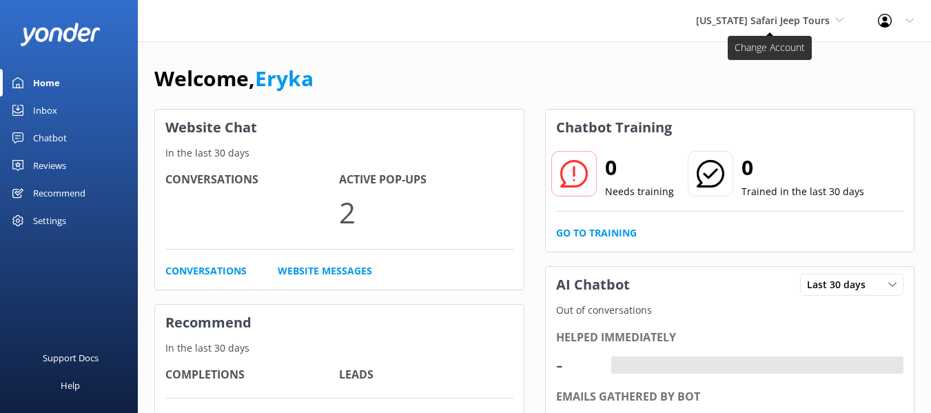
click at [795, 21] on span "[US_STATE] Safari Jeep Tours" at bounding box center [763, 20] width 134 height 13
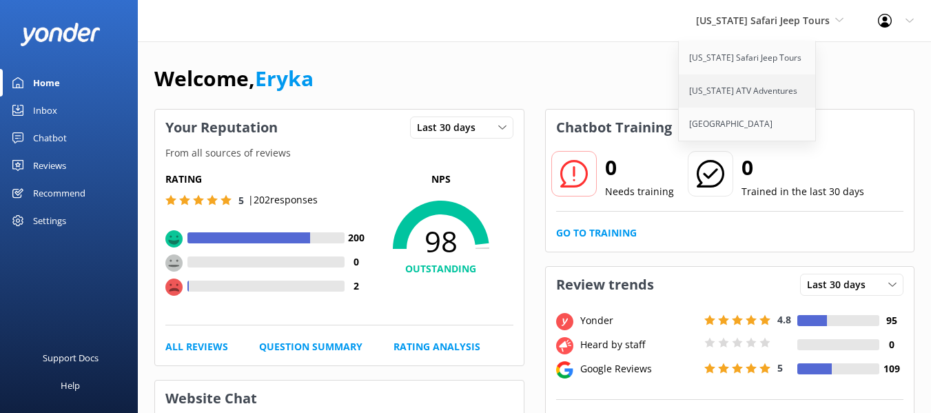
click at [767, 85] on link "[US_STATE] ATV Adventures" at bounding box center [748, 90] width 138 height 33
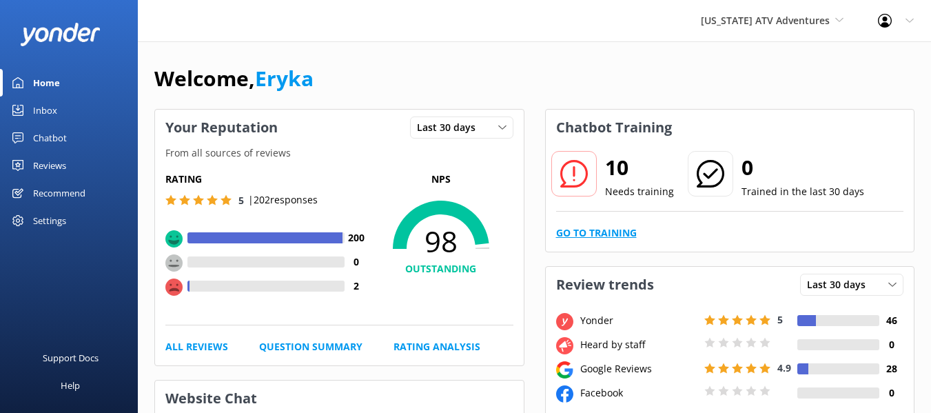
click at [608, 233] on link "Go to Training" at bounding box center [596, 232] width 81 height 15
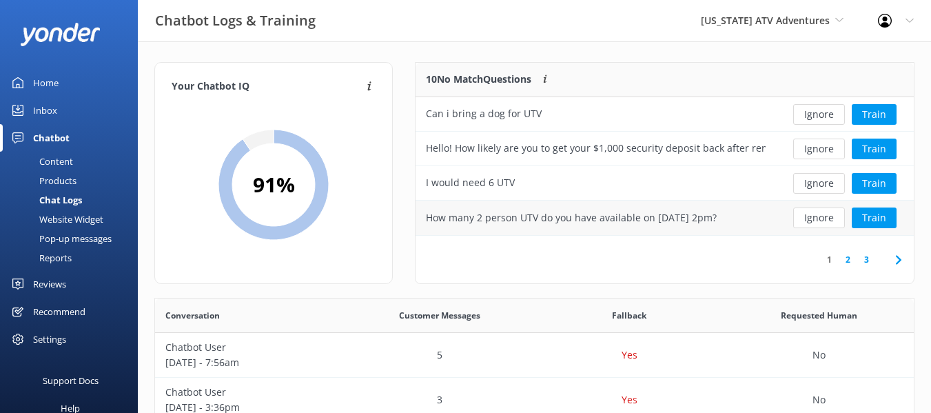
scroll to position [17, 0]
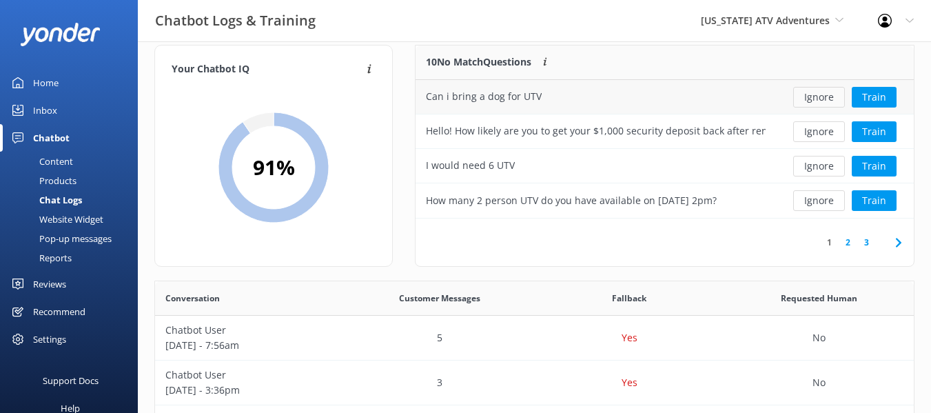
click at [819, 99] on button "Ignore" at bounding box center [819, 97] width 52 height 21
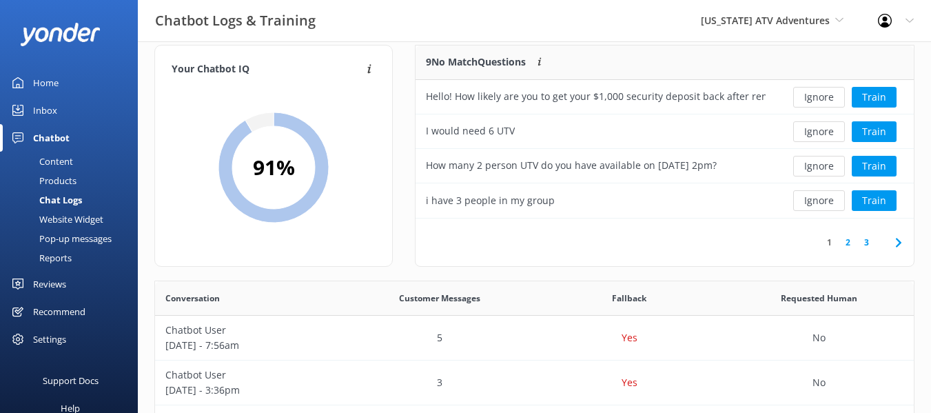
click at [819, 99] on button "Ignore" at bounding box center [819, 97] width 52 height 21
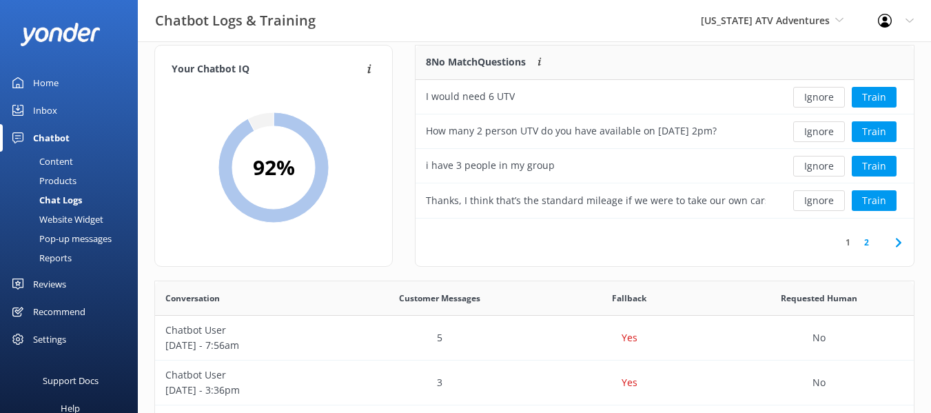
click at [819, 99] on button "Ignore" at bounding box center [819, 97] width 52 height 21
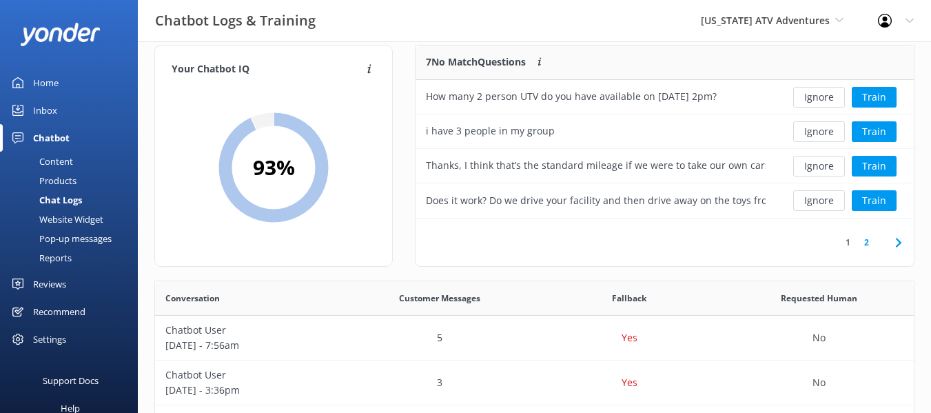
click at [819, 99] on button "Ignore" at bounding box center [819, 97] width 52 height 21
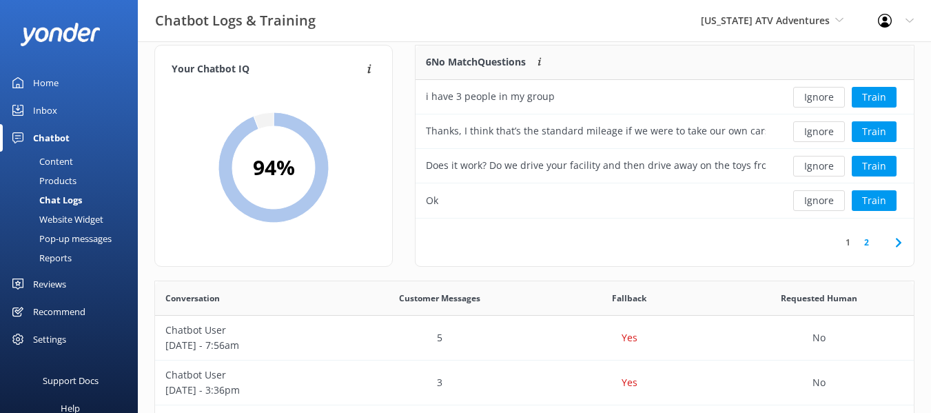
click at [819, 99] on button "Ignore" at bounding box center [819, 97] width 52 height 21
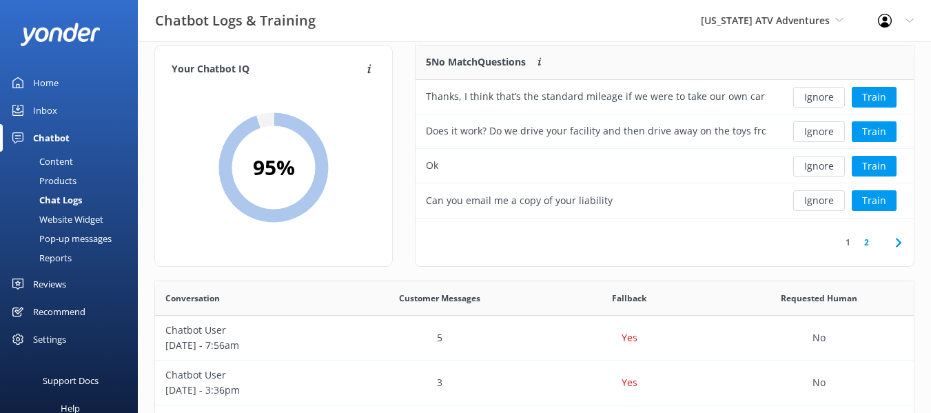
click at [819, 99] on button "Ignore" at bounding box center [819, 97] width 52 height 21
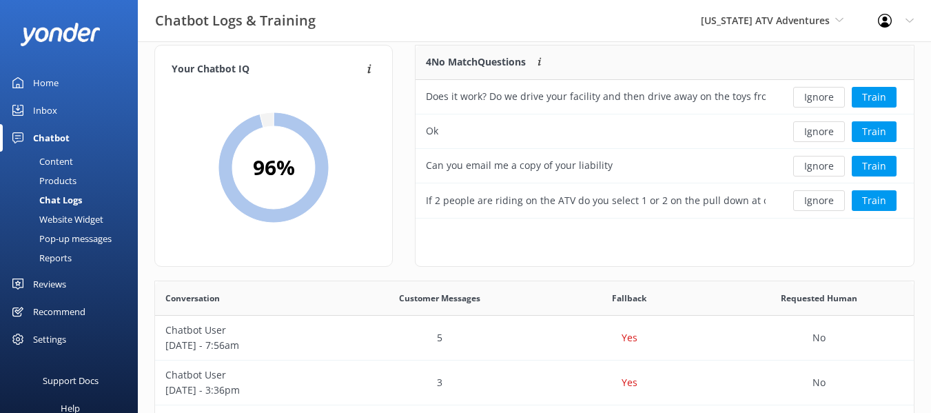
click at [819, 99] on button "Ignore" at bounding box center [819, 97] width 52 height 21
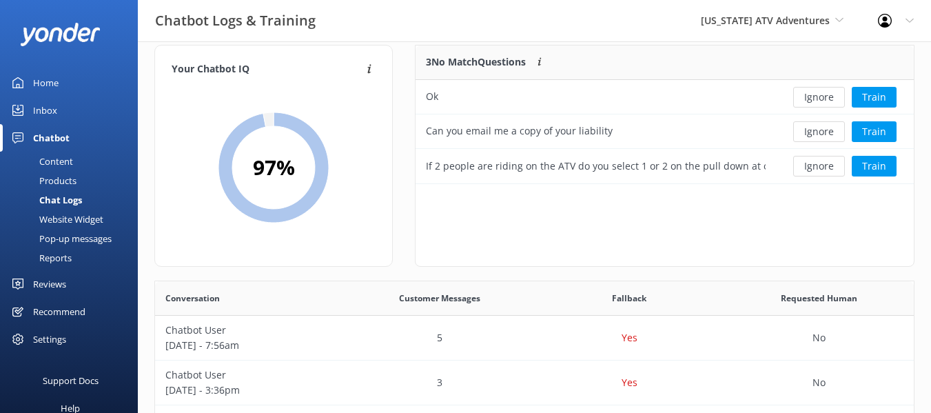
scroll to position [128, 487]
click at [819, 99] on button "Ignore" at bounding box center [819, 97] width 52 height 21
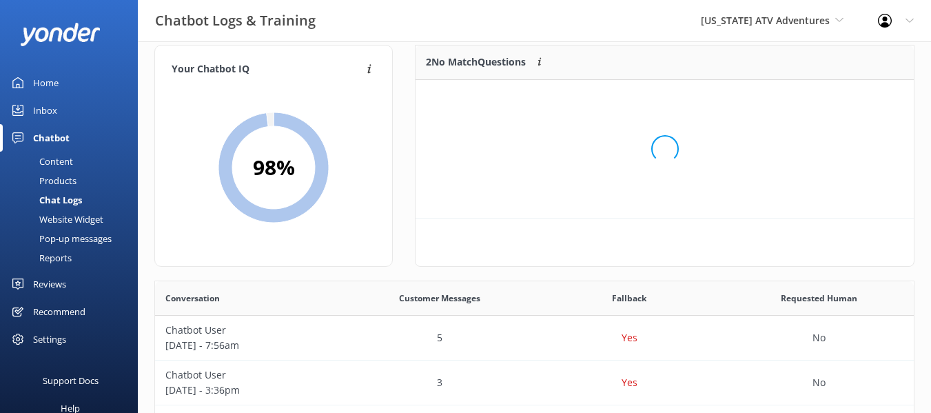
scroll to position [94, 487]
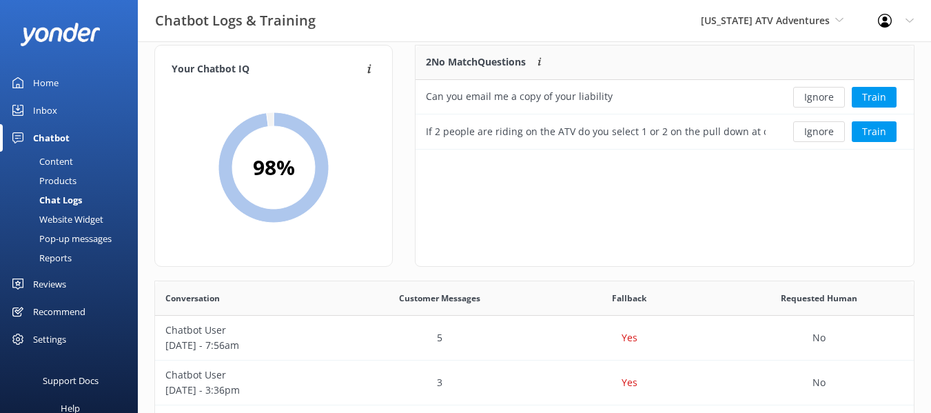
click at [819, 99] on button "Ignore" at bounding box center [819, 97] width 52 height 21
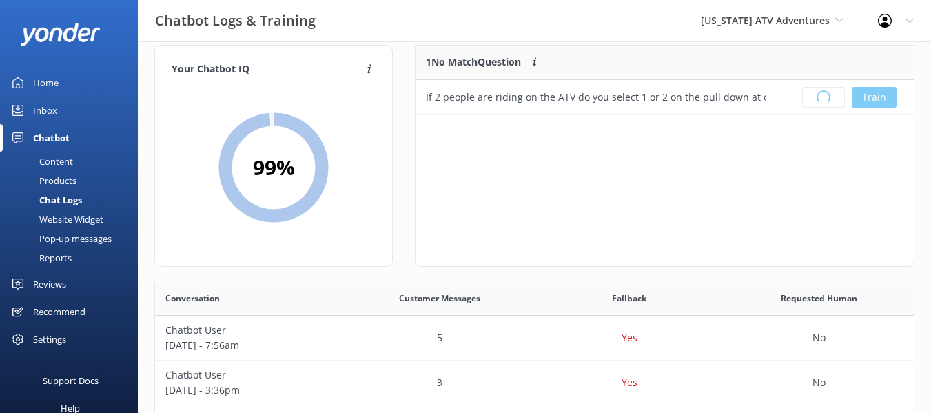
scroll to position [162, 487]
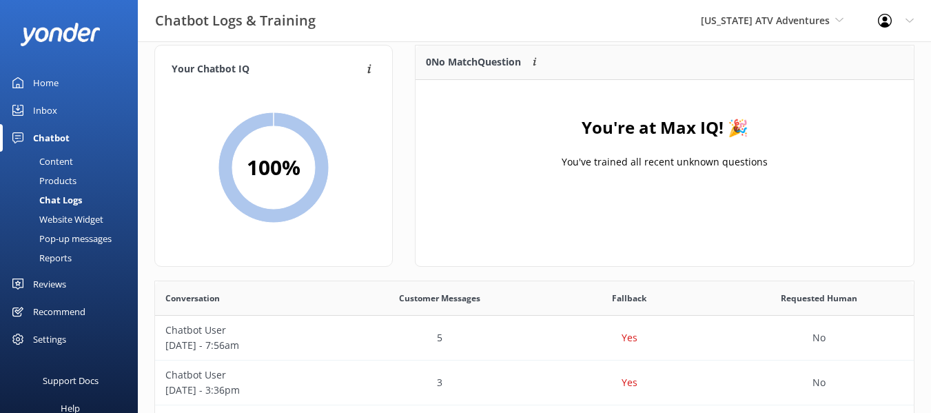
click at [50, 83] on div "Home" at bounding box center [45, 83] width 25 height 28
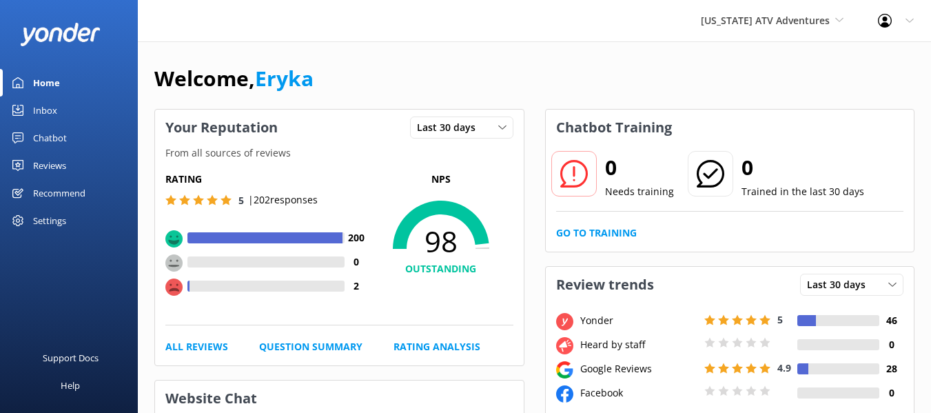
click at [899, 21] on div at bounding box center [889, 21] width 22 height 14
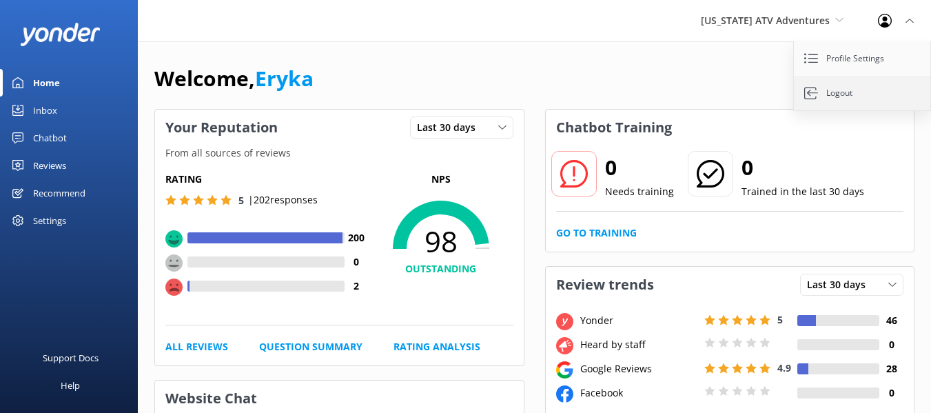
click at [865, 100] on link "Logout" at bounding box center [863, 93] width 138 height 34
